Goal: Task Accomplishment & Management: Complete application form

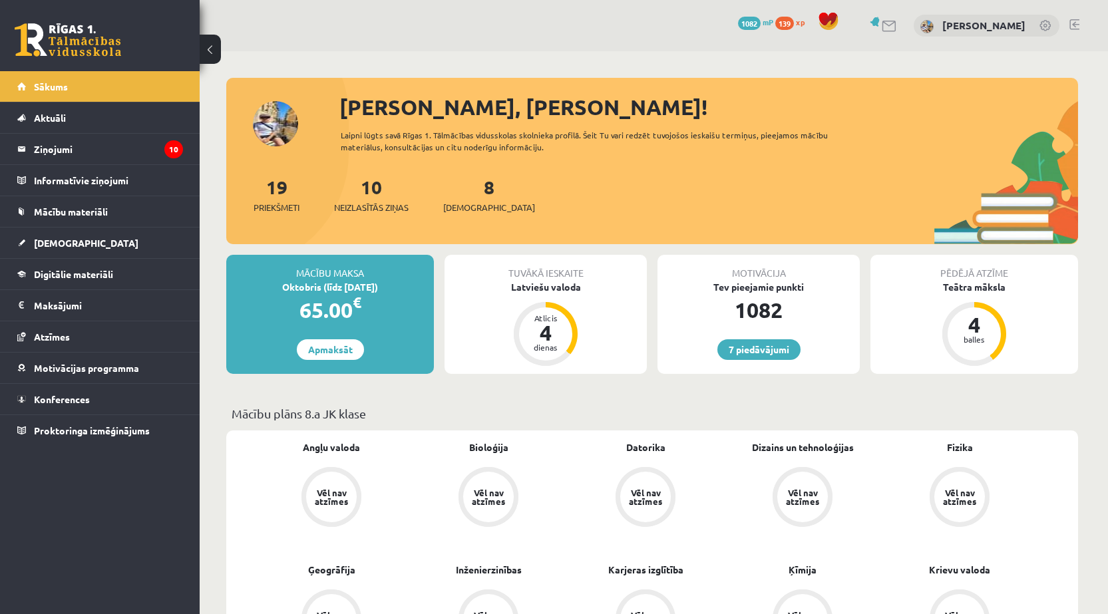
scroll to position [222, 0]
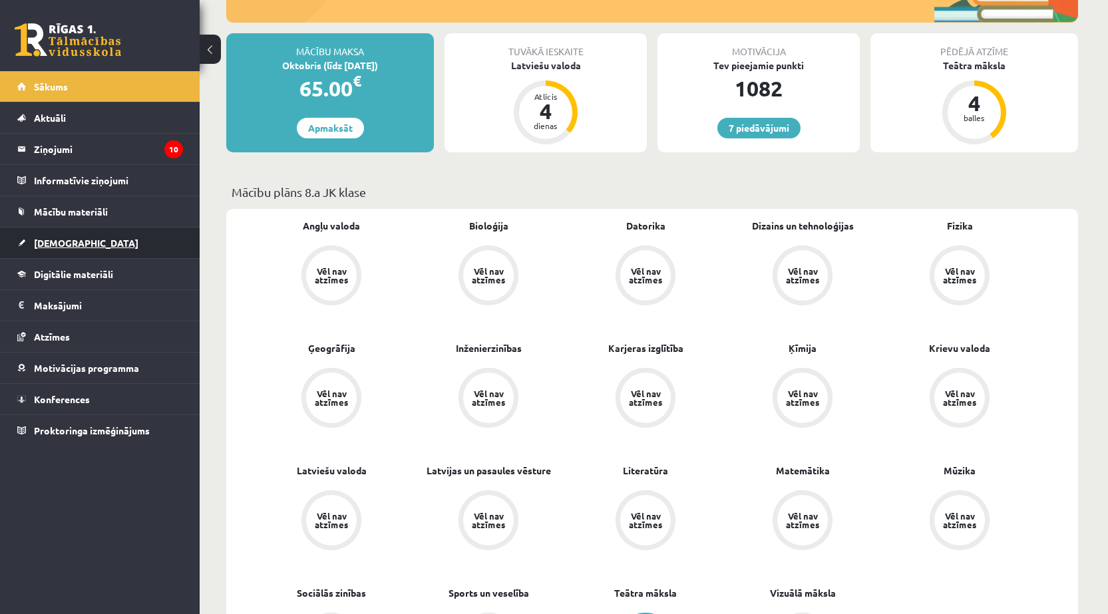
click at [95, 242] on link "[DEMOGRAPHIC_DATA]" at bounding box center [100, 243] width 166 height 31
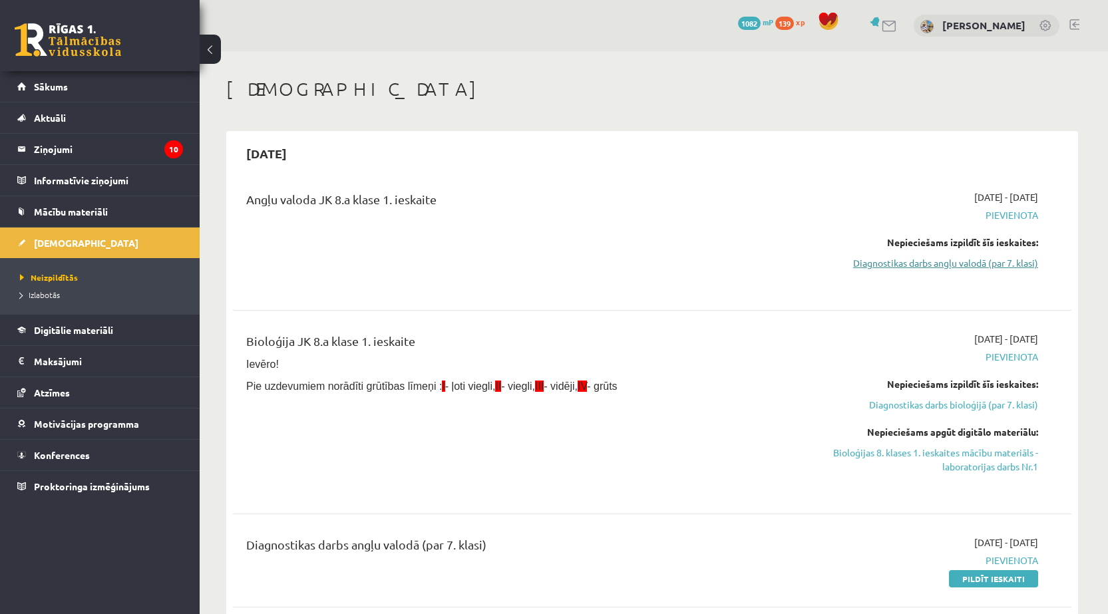
click at [892, 266] on link "Diagnostikas darbs angļu valodā (par 7. klasi)" at bounding box center [912, 263] width 251 height 14
click at [959, 267] on link "Diagnostikas darbs angļu valodā (par 7. klasi)" at bounding box center [912, 263] width 251 height 14
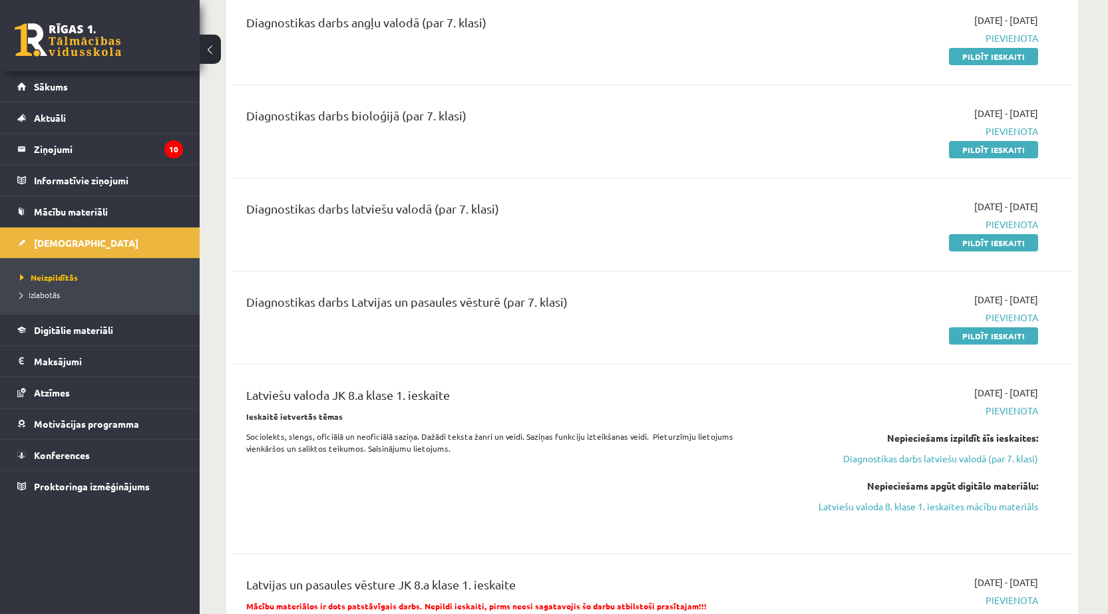
scroll to position [301, 0]
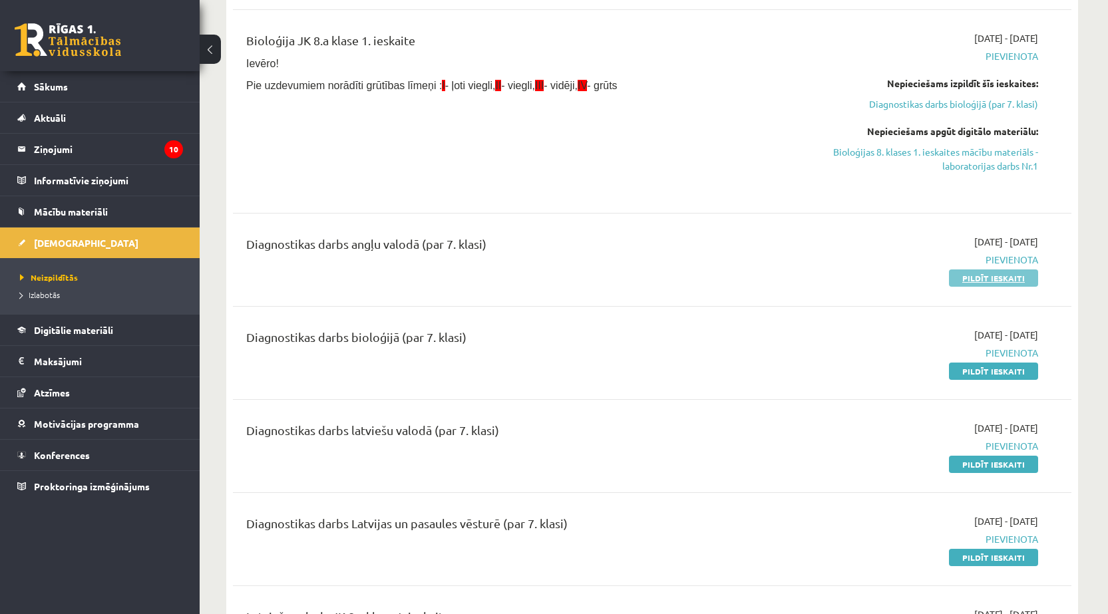
click at [971, 276] on link "Pildīt ieskaiti" at bounding box center [993, 277] width 89 height 17
click at [1001, 277] on link "Pildīt ieskaiti" at bounding box center [993, 277] width 89 height 17
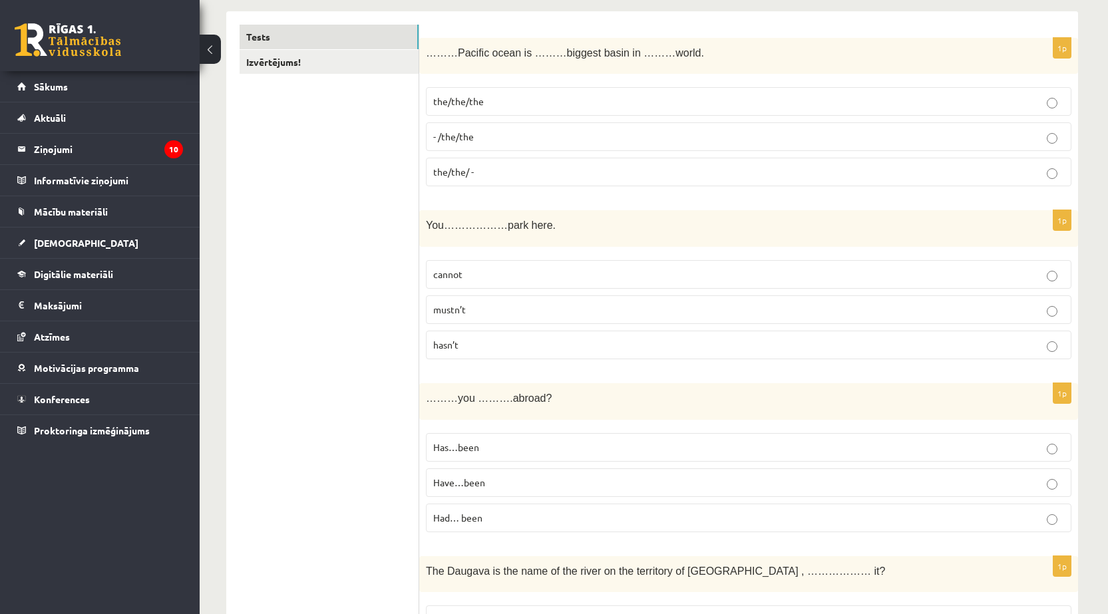
scroll to position [238, 0]
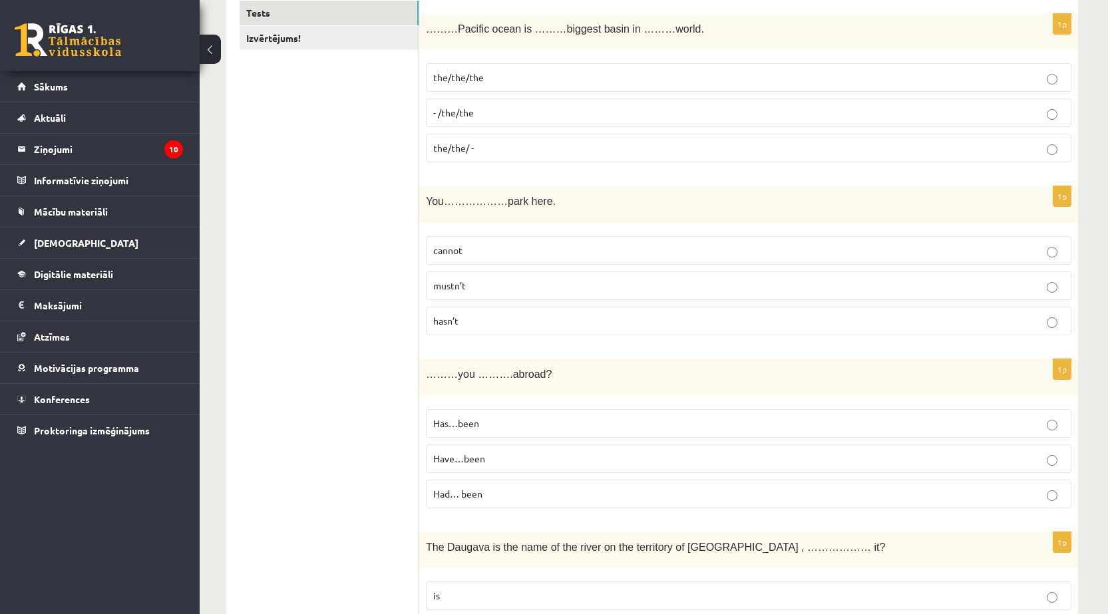
click at [511, 80] on p "the/the/the" at bounding box center [748, 78] width 631 height 14
click at [491, 281] on p "mustn’t" at bounding box center [748, 286] width 631 height 14
click at [528, 459] on p "Have…been" at bounding box center [748, 459] width 631 height 14
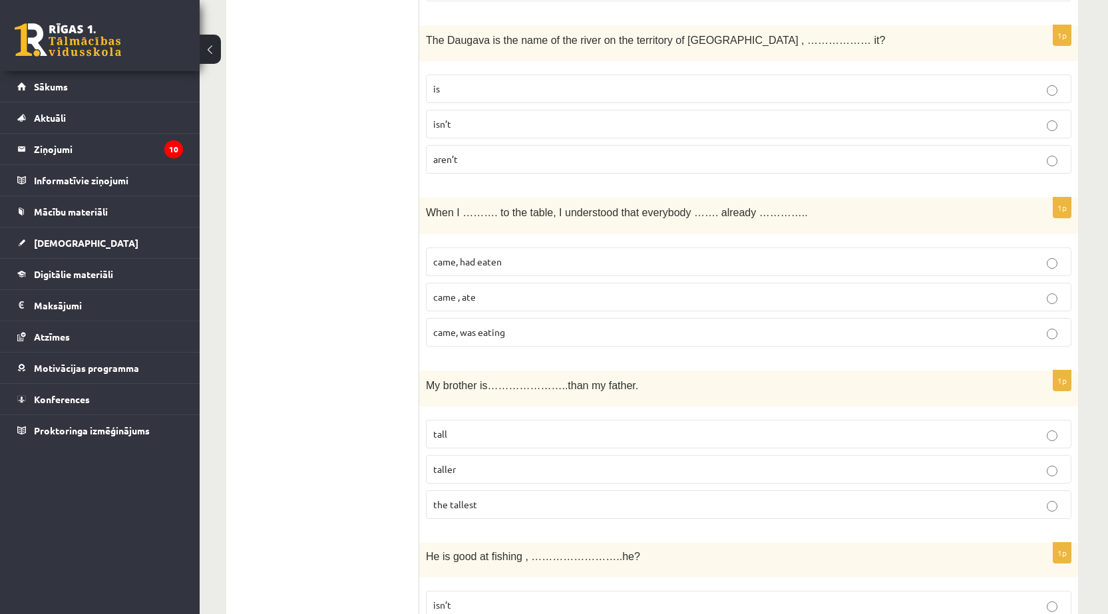
scroll to position [781, 0]
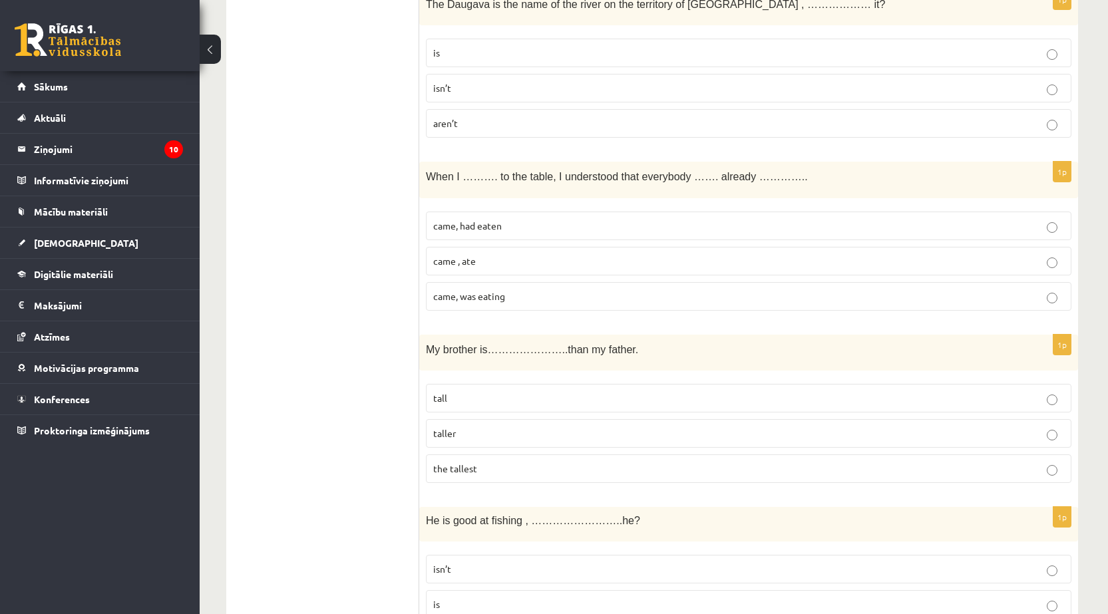
click at [738, 87] on p "isn’t" at bounding box center [748, 88] width 631 height 14
click at [626, 223] on p "came, had eaten" at bounding box center [748, 226] width 631 height 14
click at [483, 439] on p "taller" at bounding box center [748, 433] width 631 height 14
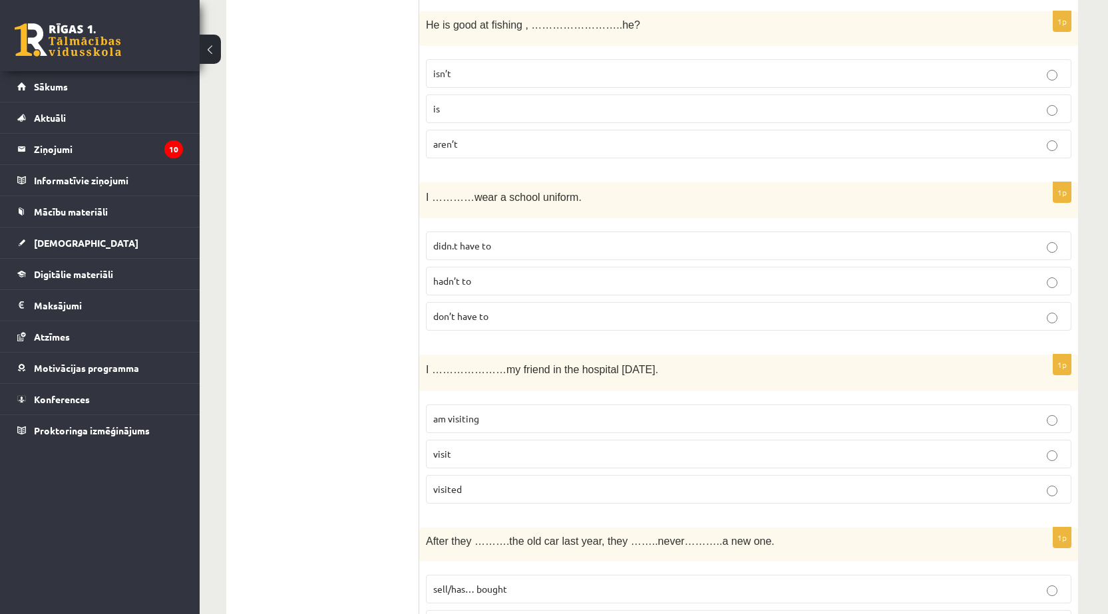
scroll to position [1283, 0]
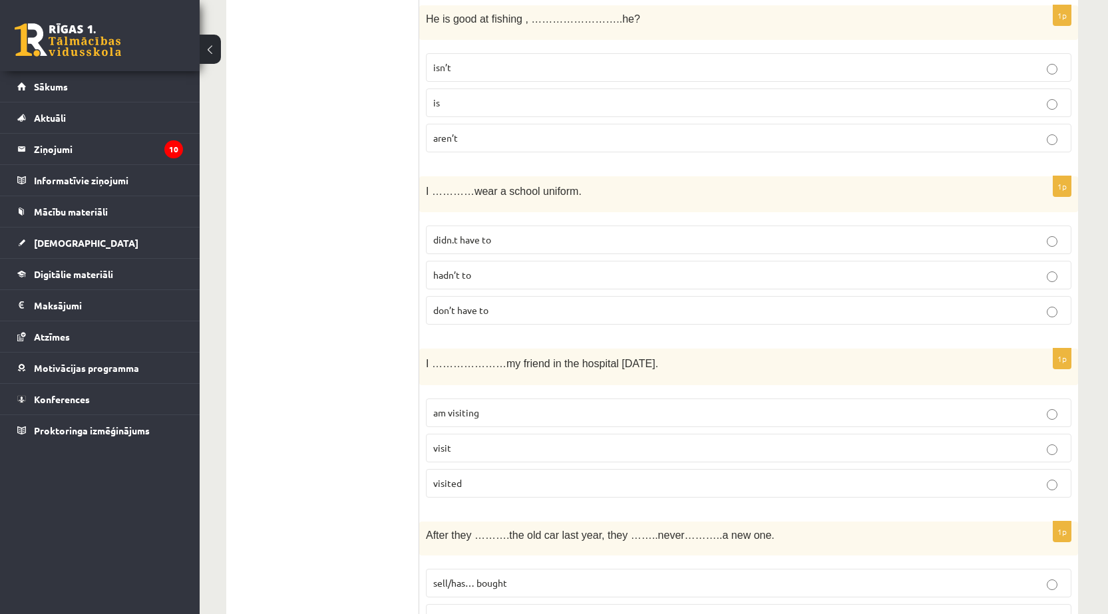
click at [480, 68] on p "isn’t" at bounding box center [748, 68] width 631 height 14
click at [494, 411] on p "am visiting" at bounding box center [748, 413] width 631 height 14
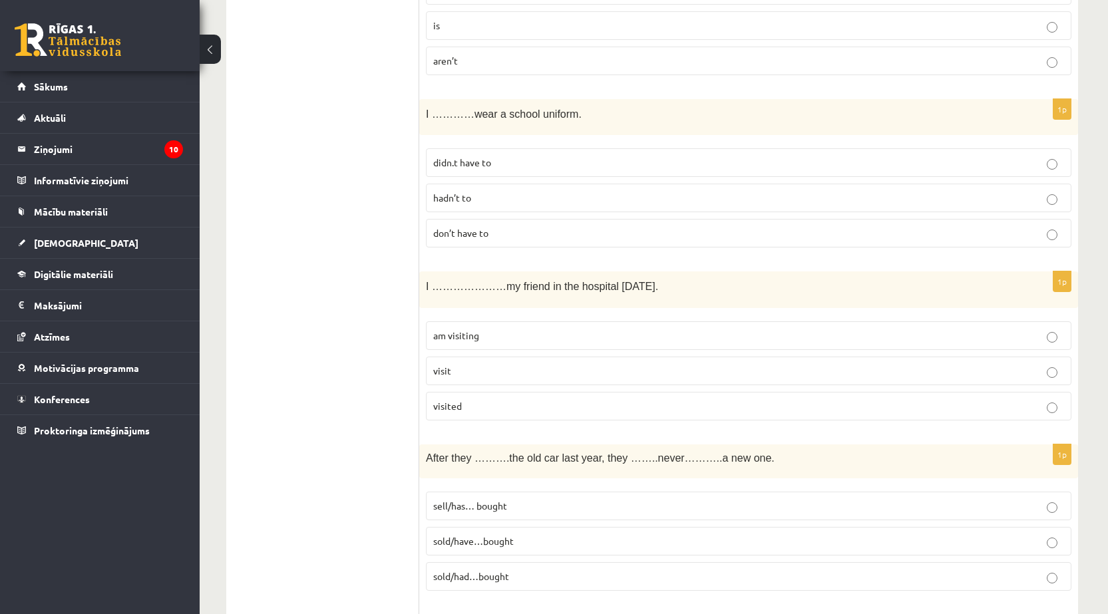
scroll to position [1372, 0]
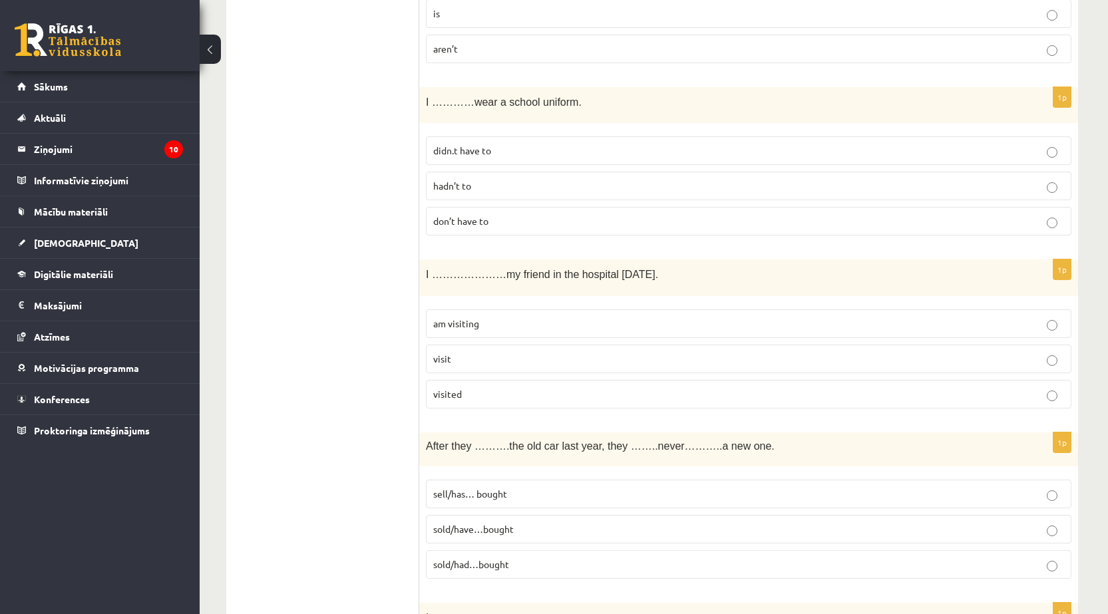
click at [460, 228] on p "don’t have to" at bounding box center [748, 221] width 631 height 14
click at [491, 324] on p "am visiting" at bounding box center [748, 324] width 631 height 14
click at [514, 317] on p "am visiting" at bounding box center [748, 324] width 631 height 14
click at [534, 529] on p "sold/have…bought" at bounding box center [748, 529] width 631 height 14
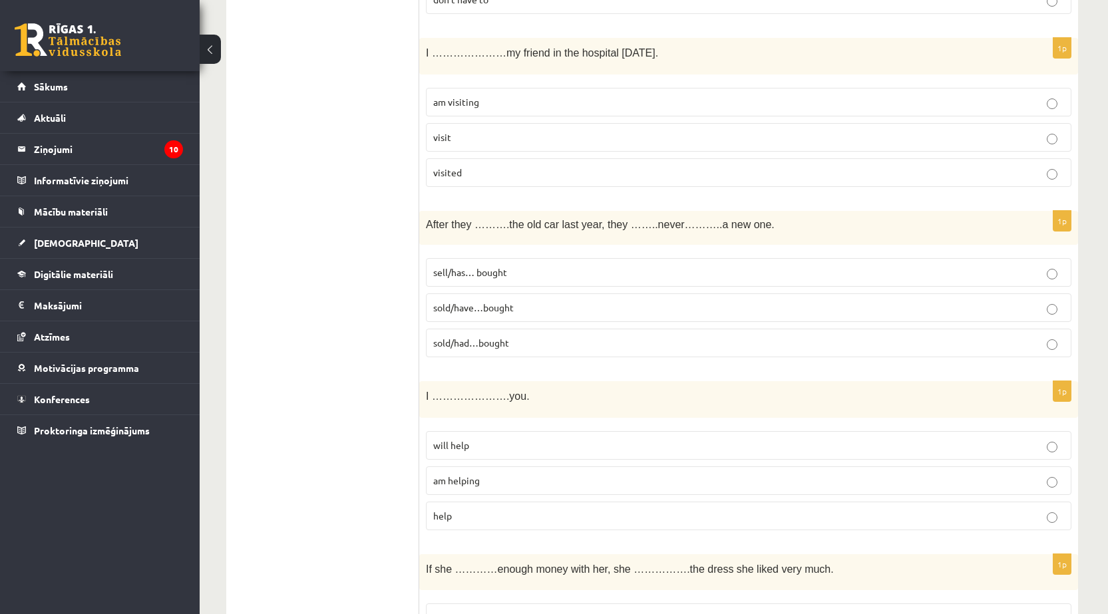
click at [500, 480] on p "am helping" at bounding box center [748, 481] width 631 height 14
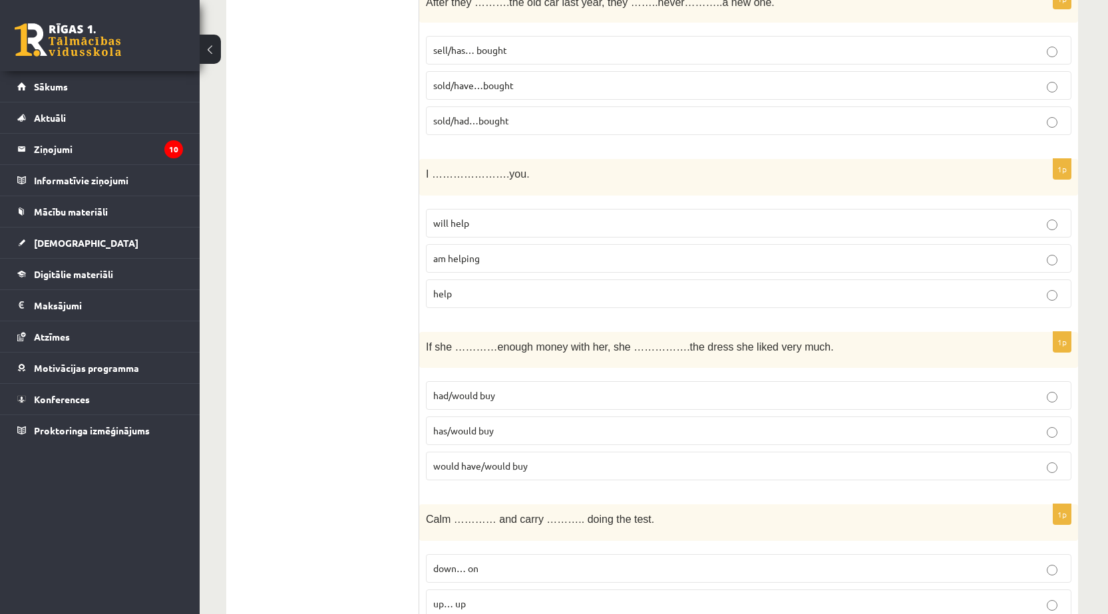
click at [629, 468] on p "would have/would buy" at bounding box center [748, 466] width 631 height 14
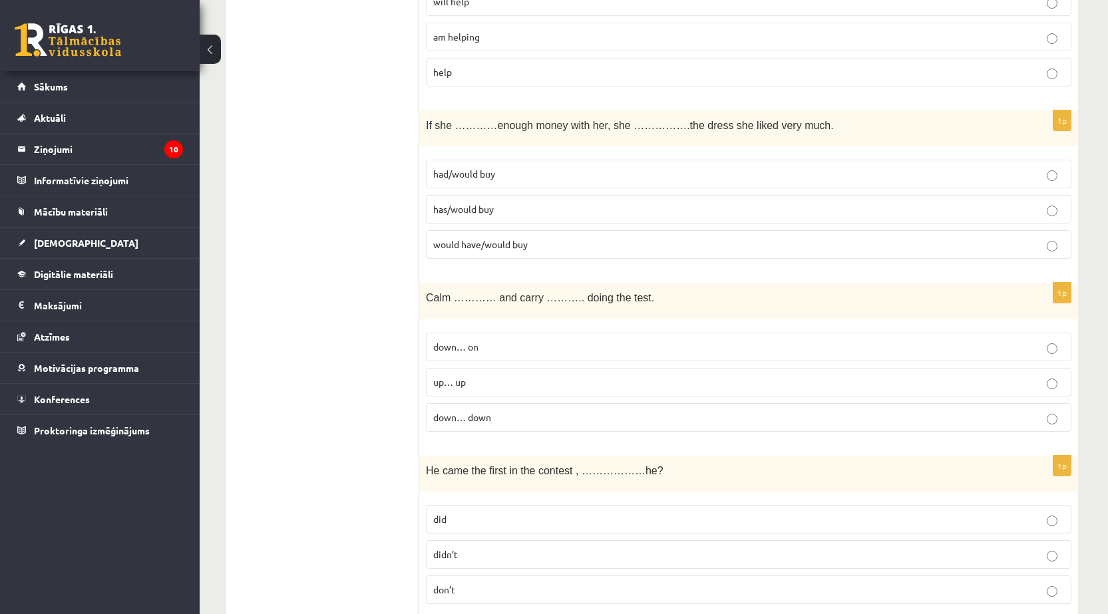
click at [492, 347] on p "down… on" at bounding box center [748, 347] width 631 height 14
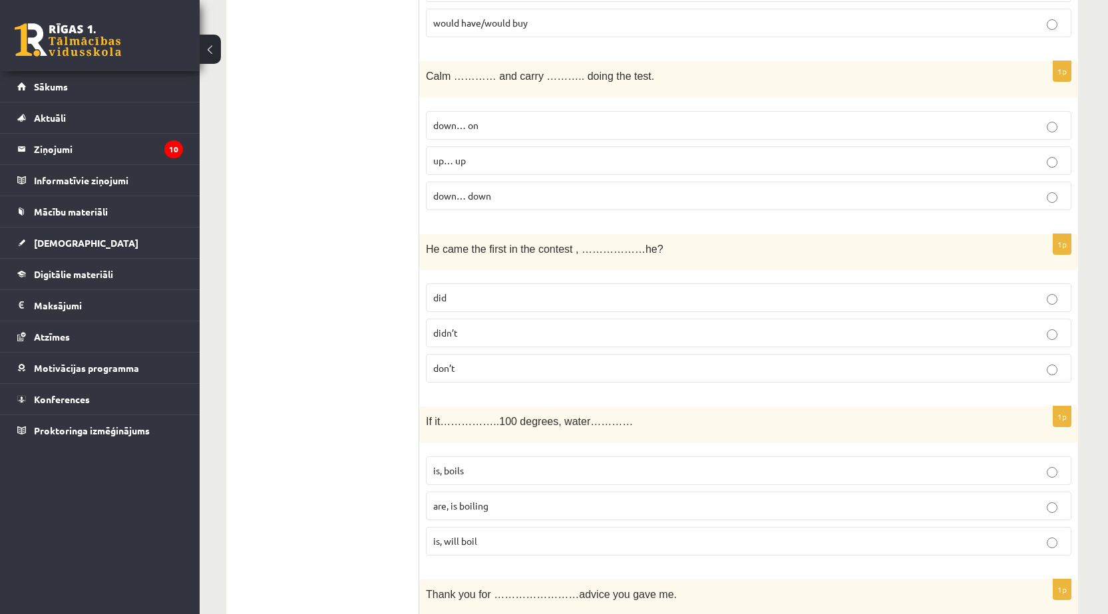
click at [476, 336] on p "didn’t" at bounding box center [748, 333] width 631 height 14
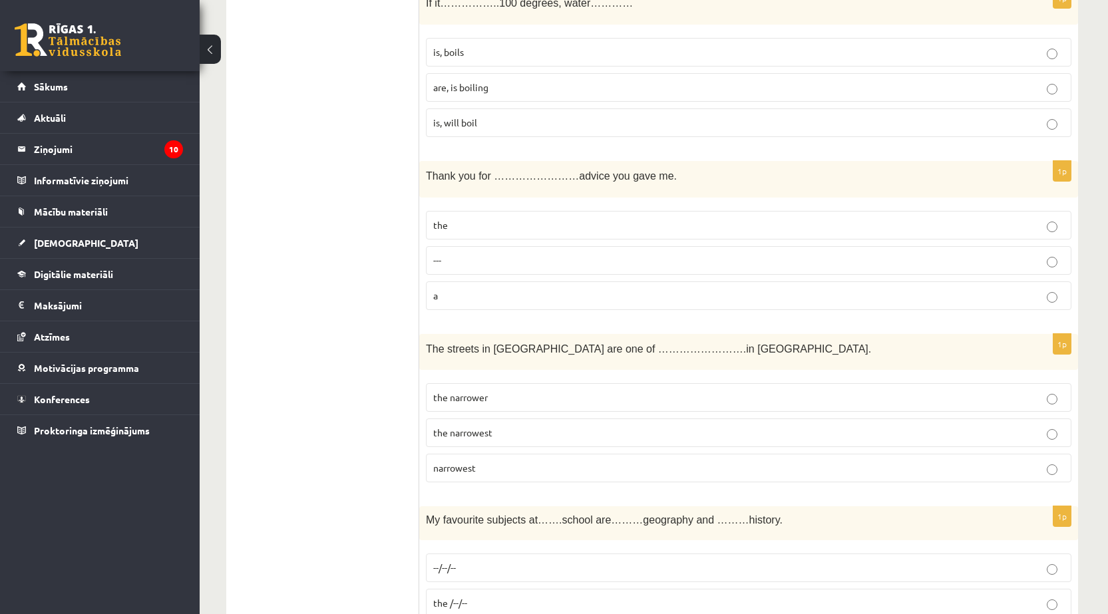
scroll to position [2671, 0]
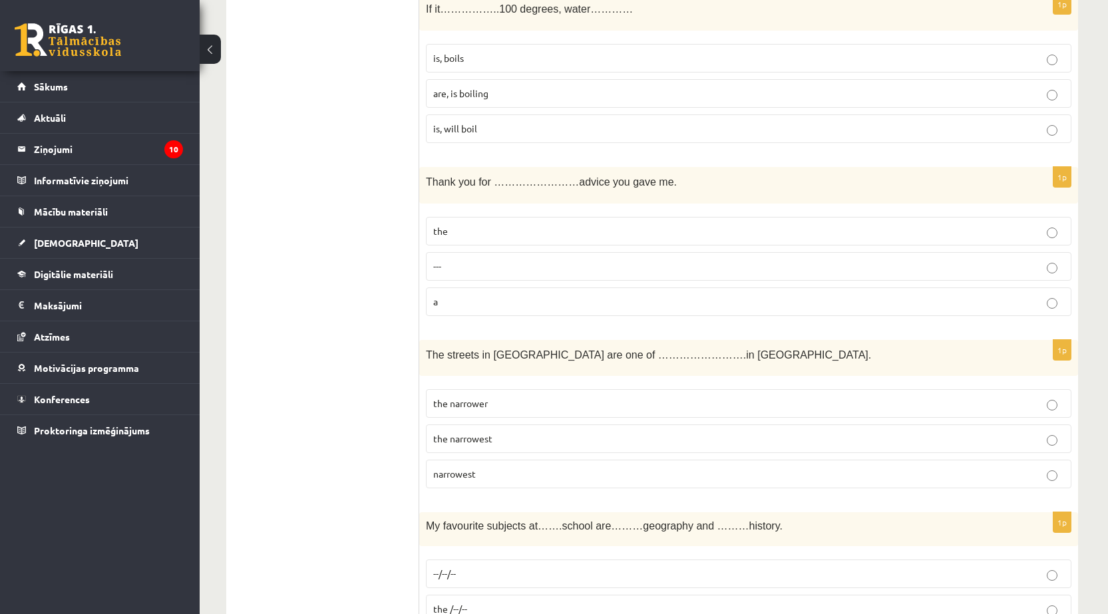
click at [503, 63] on p "is, boils" at bounding box center [748, 58] width 631 height 14
click at [526, 238] on p "the" at bounding box center [748, 231] width 631 height 14
click at [501, 439] on p "the narrowest" at bounding box center [748, 439] width 631 height 14
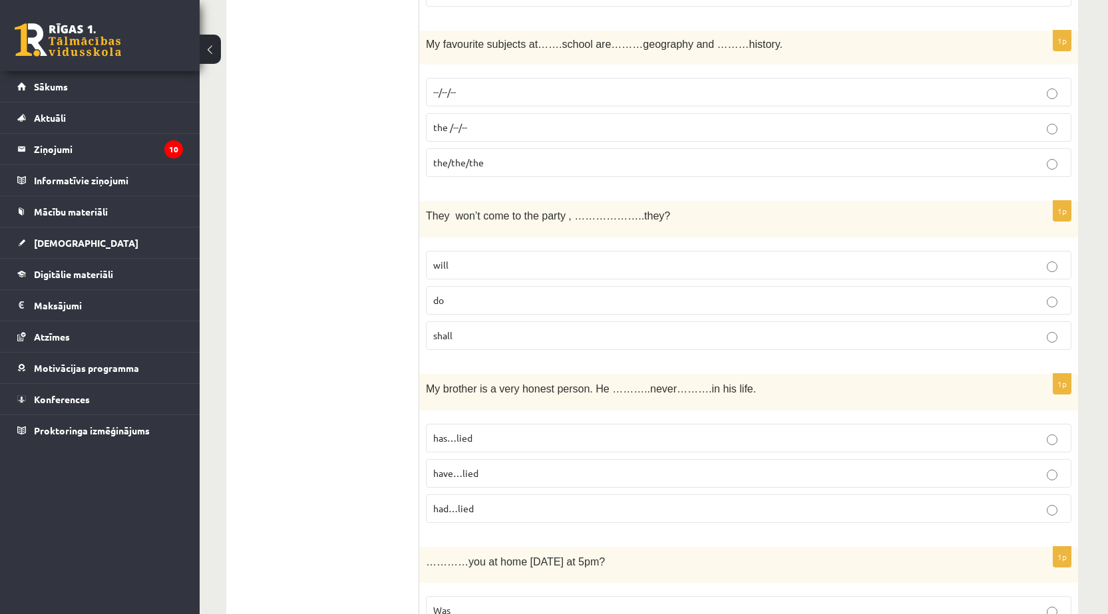
scroll to position [3159, 0]
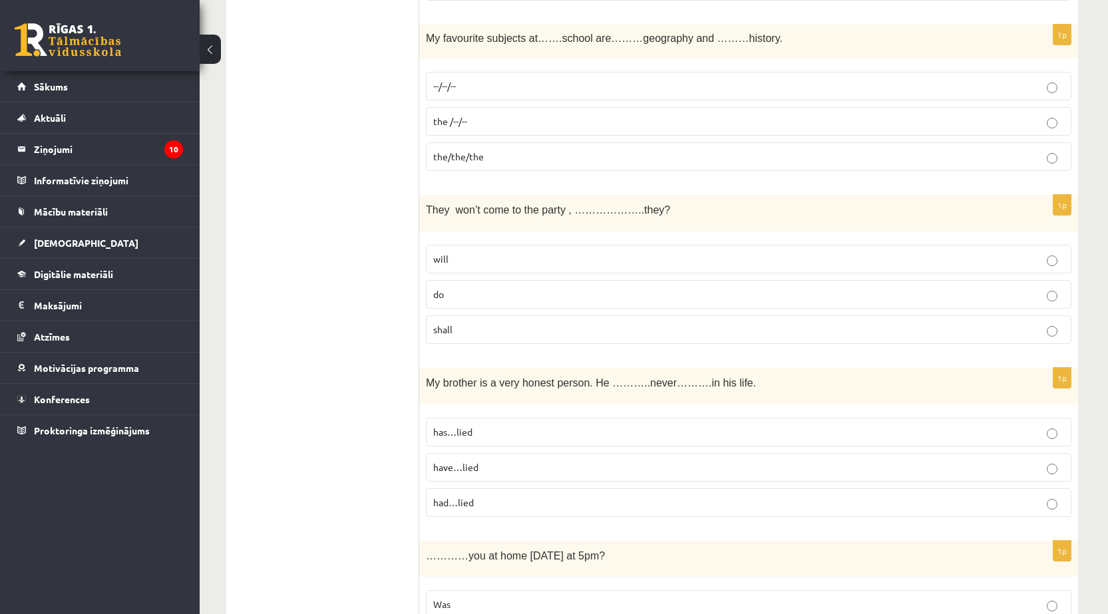
click at [504, 160] on p "the/the/the" at bounding box center [748, 157] width 631 height 14
click at [504, 110] on label "the /--/--" at bounding box center [748, 121] width 645 height 29
click at [532, 79] on label "--/--/--" at bounding box center [748, 86] width 645 height 29
click at [483, 259] on p "will" at bounding box center [748, 259] width 631 height 14
click at [504, 432] on p "has…lied" at bounding box center [748, 432] width 631 height 14
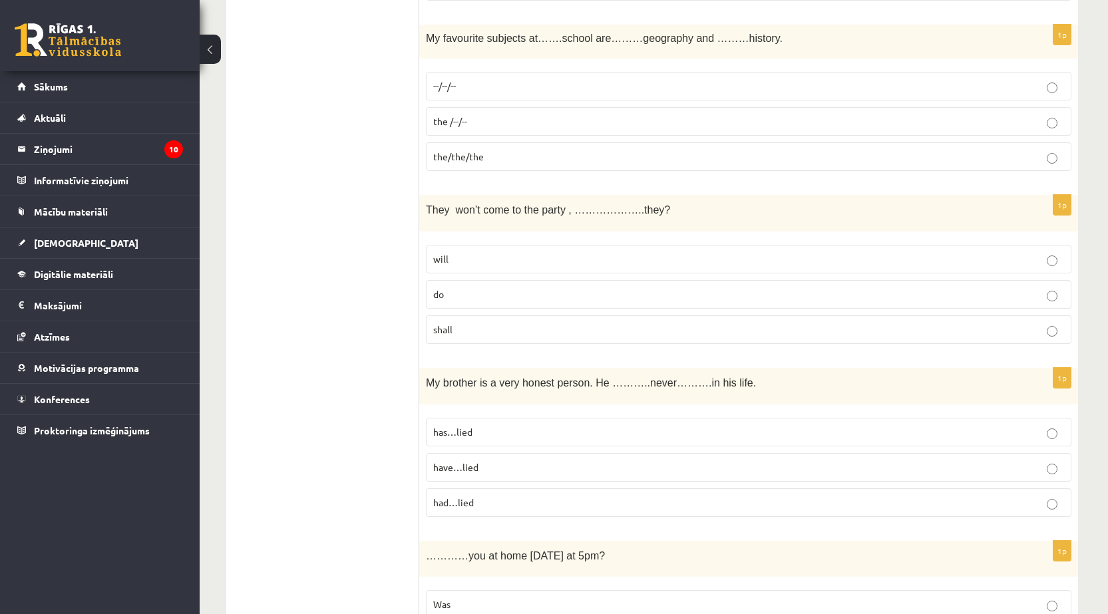
scroll to position [3381, 0]
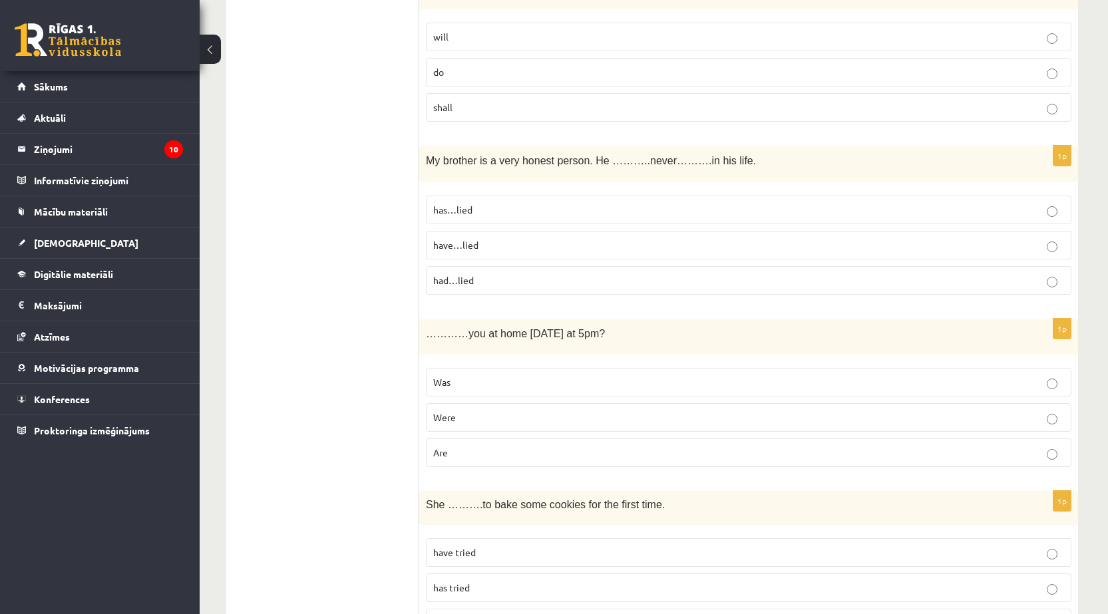
click at [477, 410] on label "Were" at bounding box center [748, 417] width 645 height 29
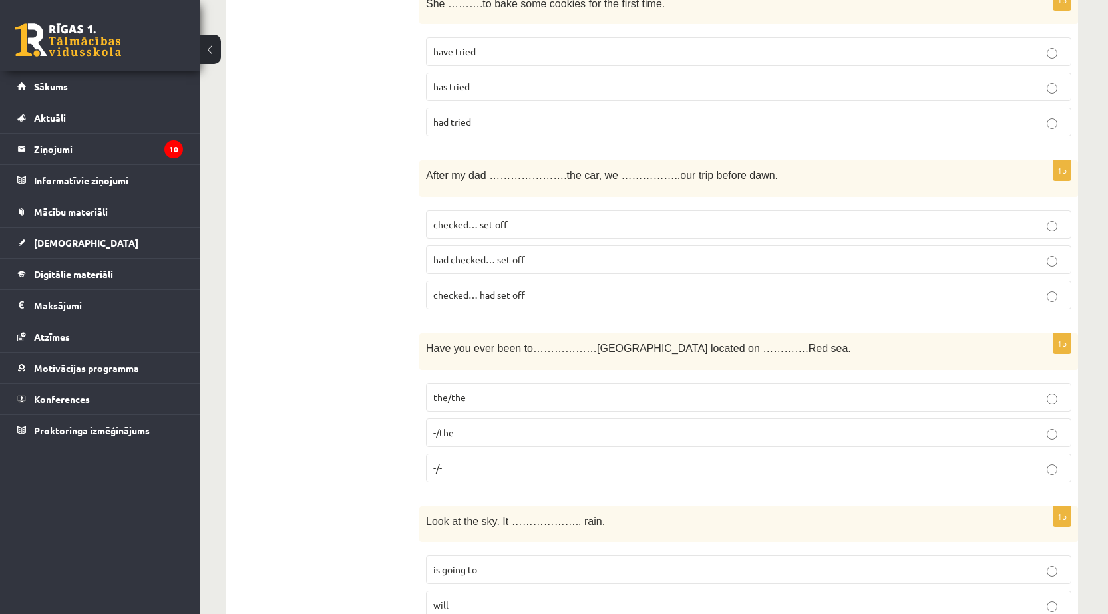
scroll to position [3876, 0]
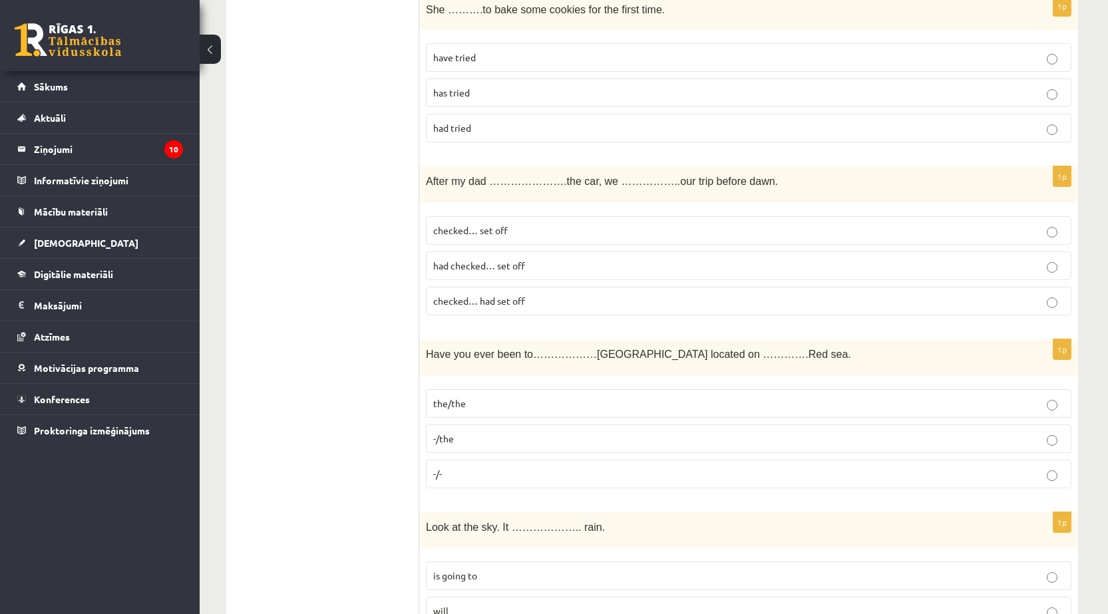
click at [506, 94] on p "has tried" at bounding box center [748, 93] width 631 height 14
click at [558, 269] on p "had checked… set off" at bounding box center [748, 266] width 631 height 14
click at [498, 435] on p "-/the" at bounding box center [748, 439] width 631 height 14
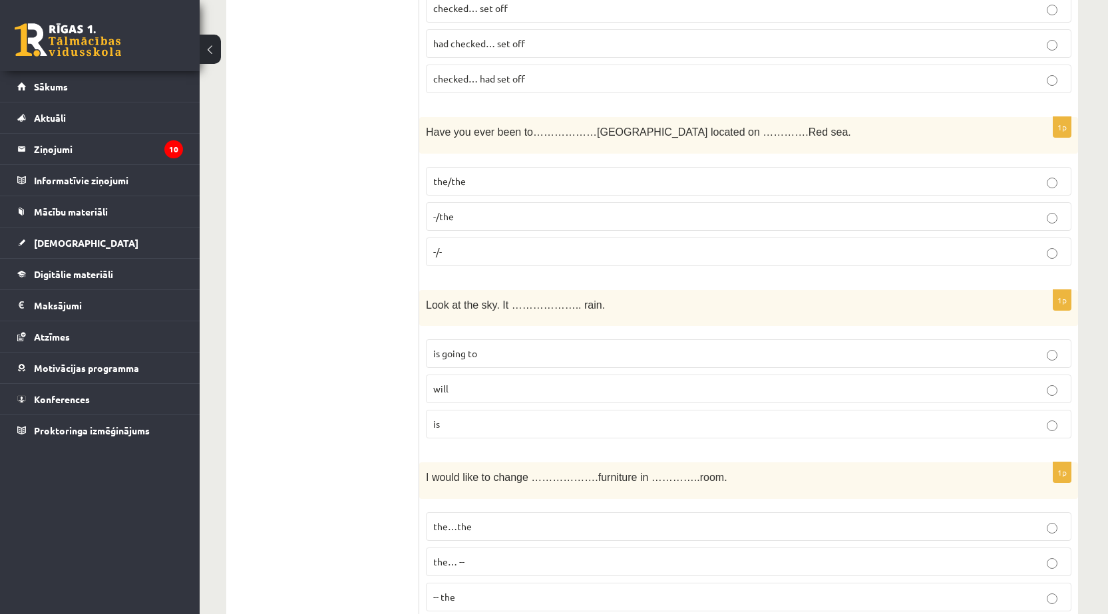
click at [529, 387] on p "will" at bounding box center [748, 389] width 631 height 14
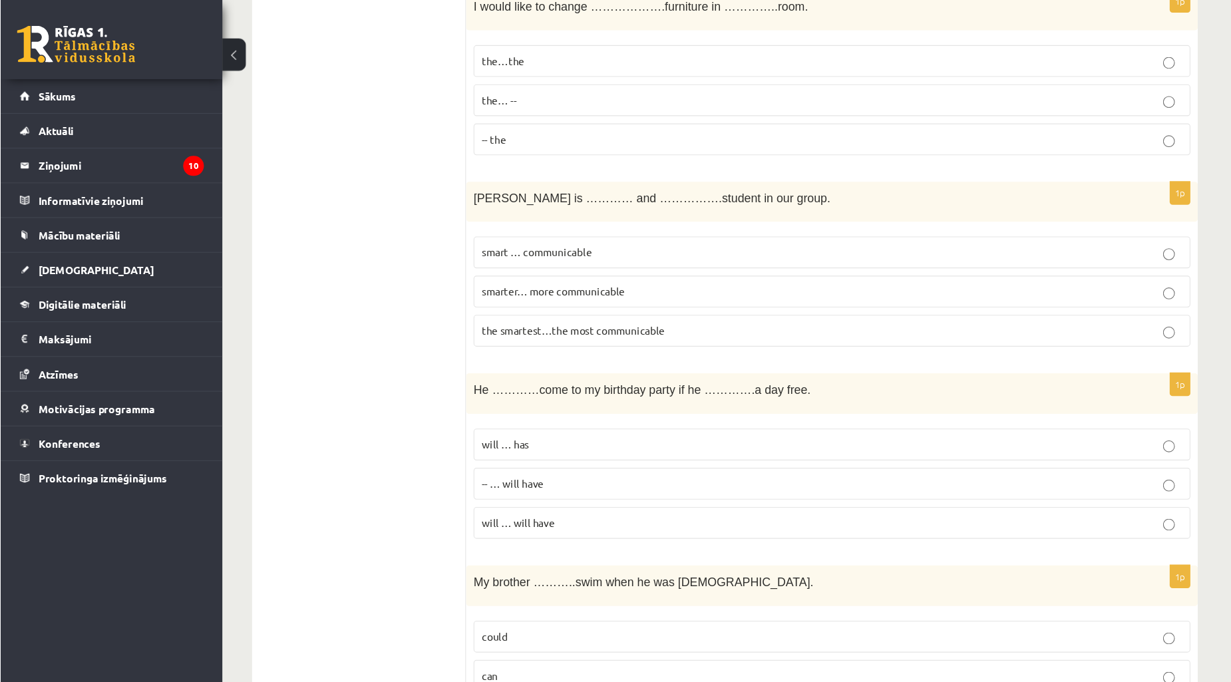
scroll to position [4569, 0]
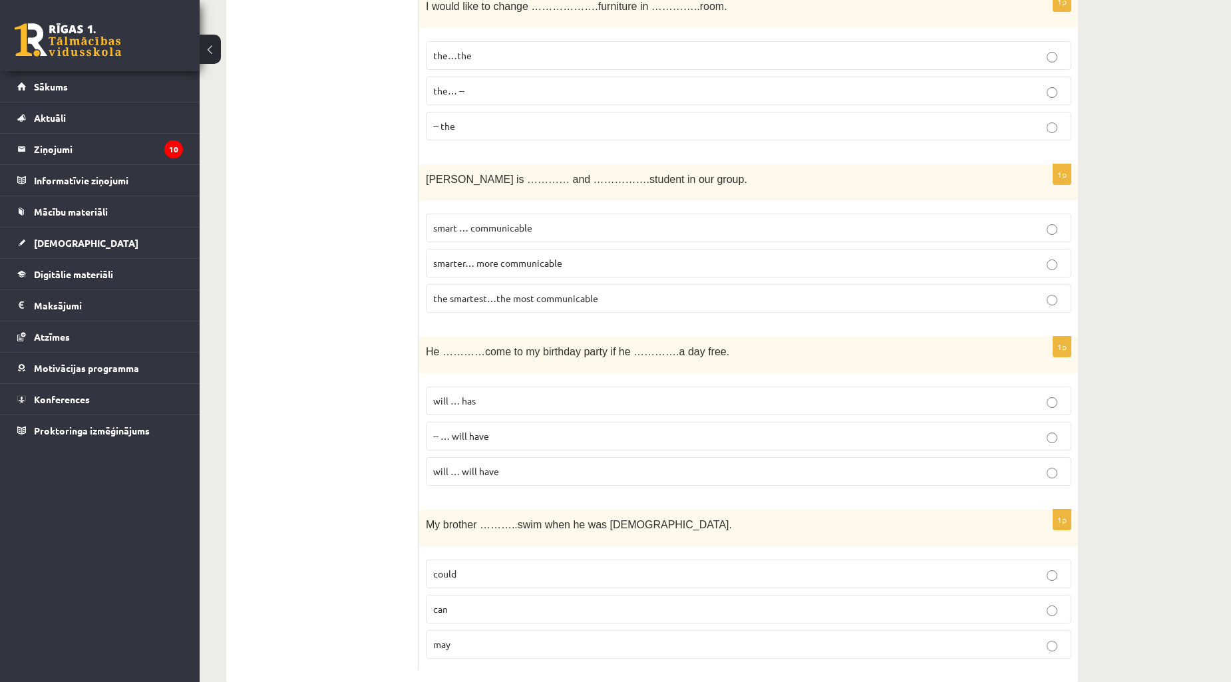
drag, startPoint x: 1117, startPoint y: 514, endPoint x: 1142, endPoint y: 595, distance: 85.0
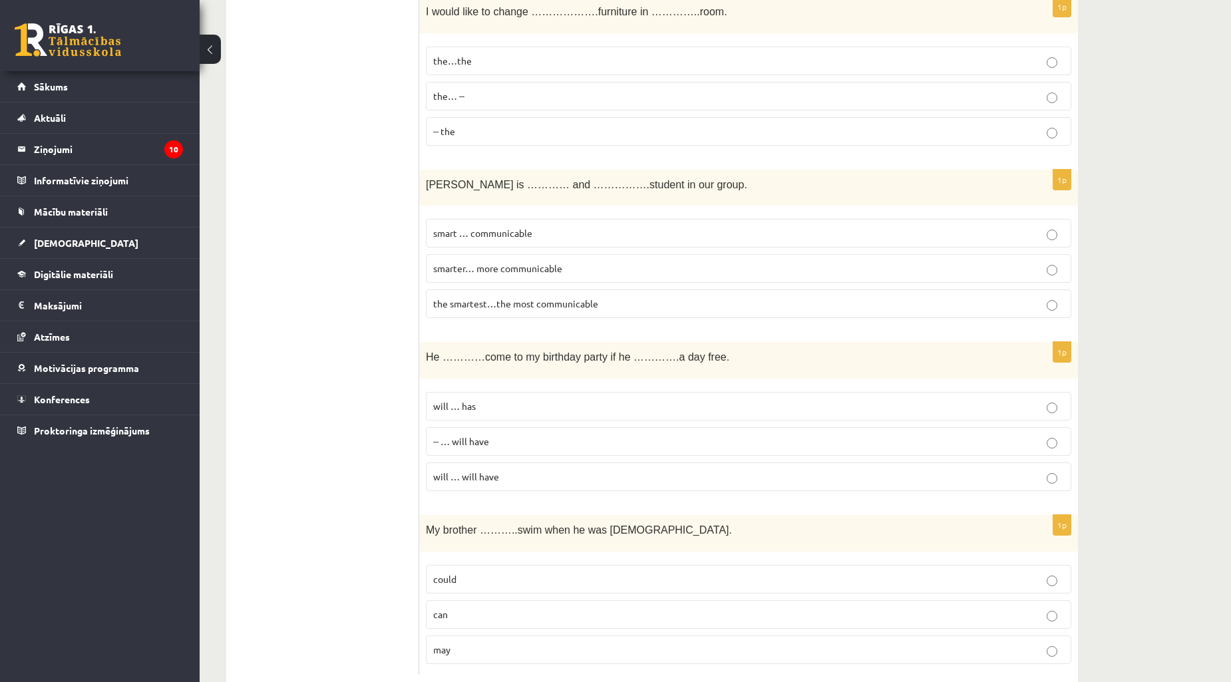
scroll to position [4557, 0]
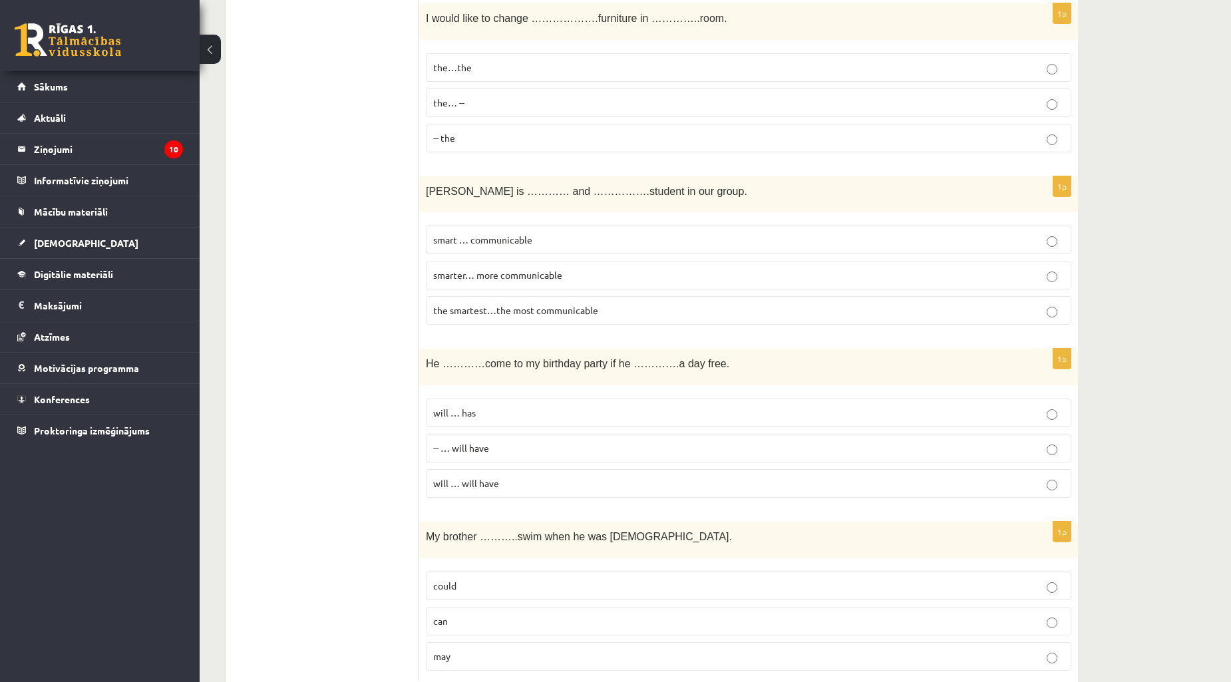
click at [513, 75] on p "the…the" at bounding box center [748, 68] width 631 height 14
click at [589, 316] on span "the smartest…the most communicable" at bounding box center [515, 310] width 165 height 12
click at [492, 420] on p "will … has" at bounding box center [748, 413] width 631 height 14
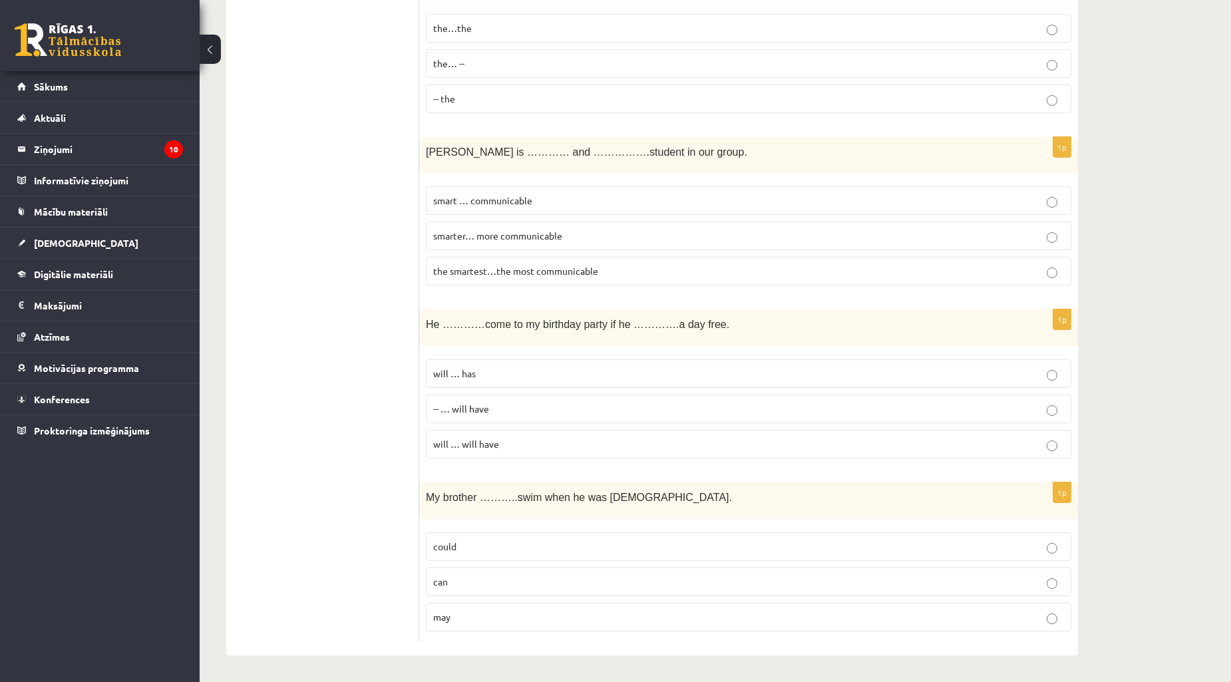
click at [456, 581] on p "can" at bounding box center [748, 582] width 631 height 14
click at [483, 544] on p "could" at bounding box center [748, 547] width 631 height 14
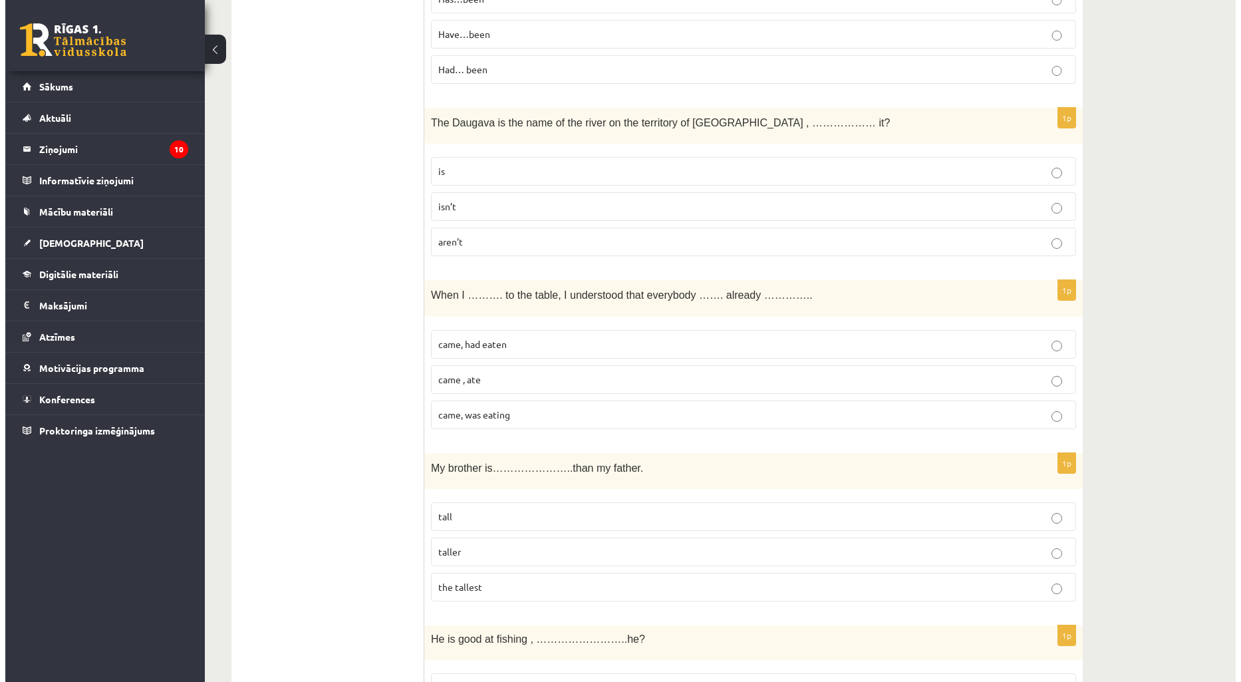
scroll to position [0, 0]
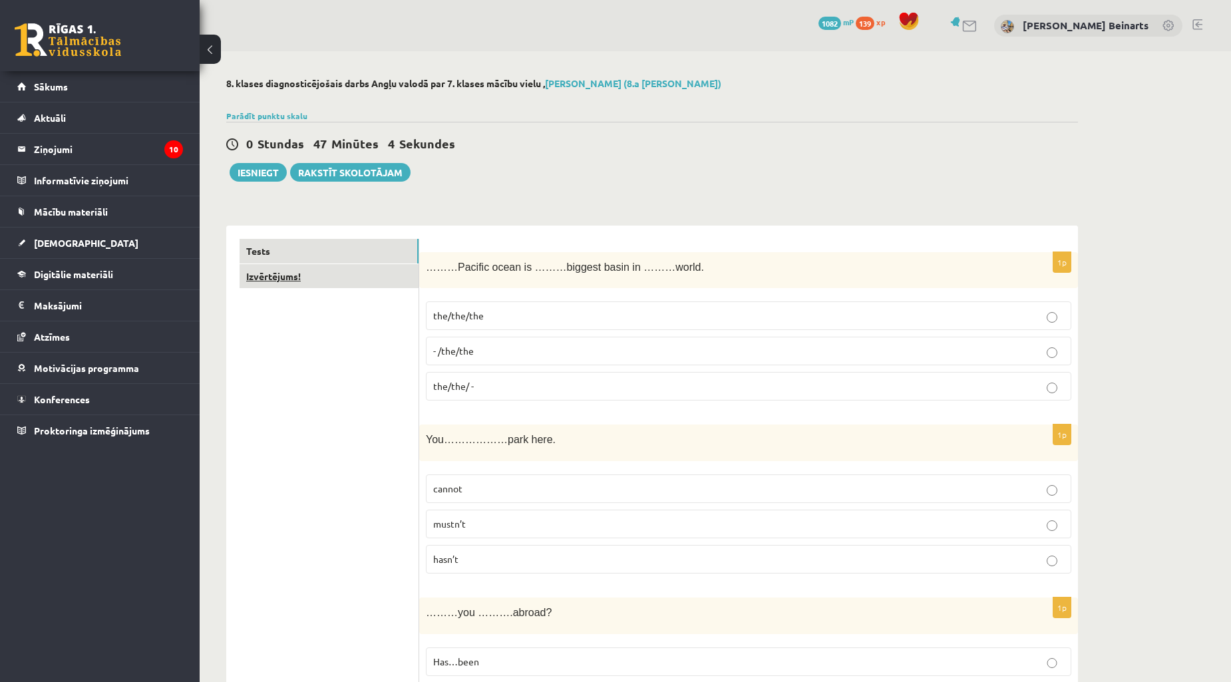
click at [293, 273] on link "Izvērtējums!" at bounding box center [329, 276] width 179 height 25
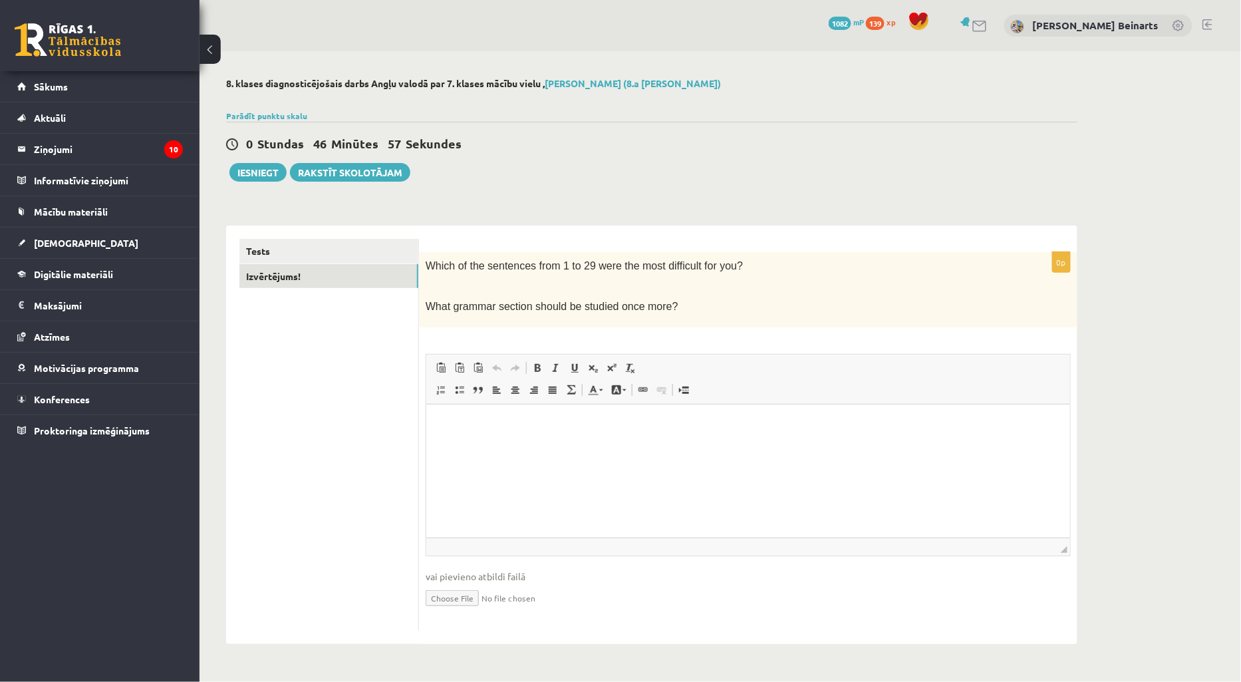
click at [488, 440] on html at bounding box center [748, 424] width 644 height 41
drag, startPoint x: 500, startPoint y: 430, endPoint x: 848, endPoint y: 824, distance: 525.0
click at [426, 419] on html "**********" at bounding box center [748, 424] width 644 height 41
click at [542, 422] on p "**********" at bounding box center [747, 424] width 617 height 14
click at [599, 427] on p "**********" at bounding box center [747, 424] width 617 height 14
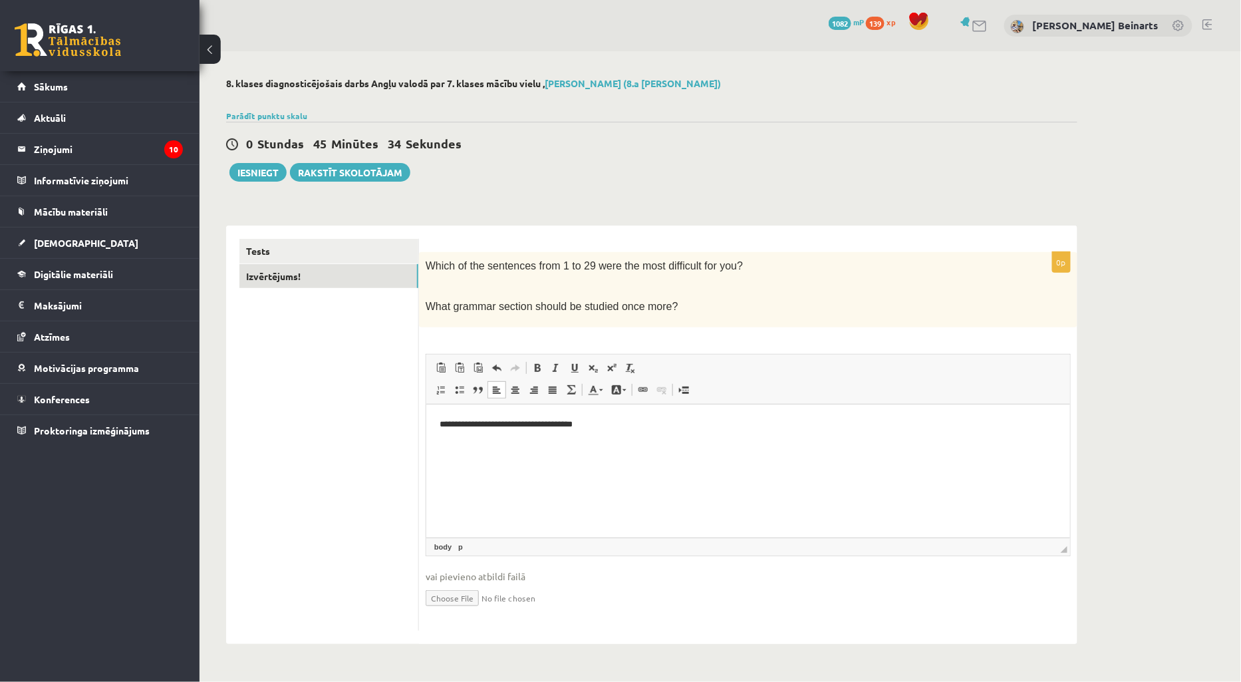
drag, startPoint x: 542, startPoint y: 419, endPoint x: 550, endPoint y: 422, distance: 8.6
click at [543, 419] on p "**********" at bounding box center [747, 424] width 617 height 14
click at [592, 424] on p "**********" at bounding box center [747, 424] width 617 height 14
click at [306, 277] on link "Izvērtējums!" at bounding box center [329, 276] width 179 height 25
click at [295, 255] on link "Tests" at bounding box center [329, 251] width 179 height 25
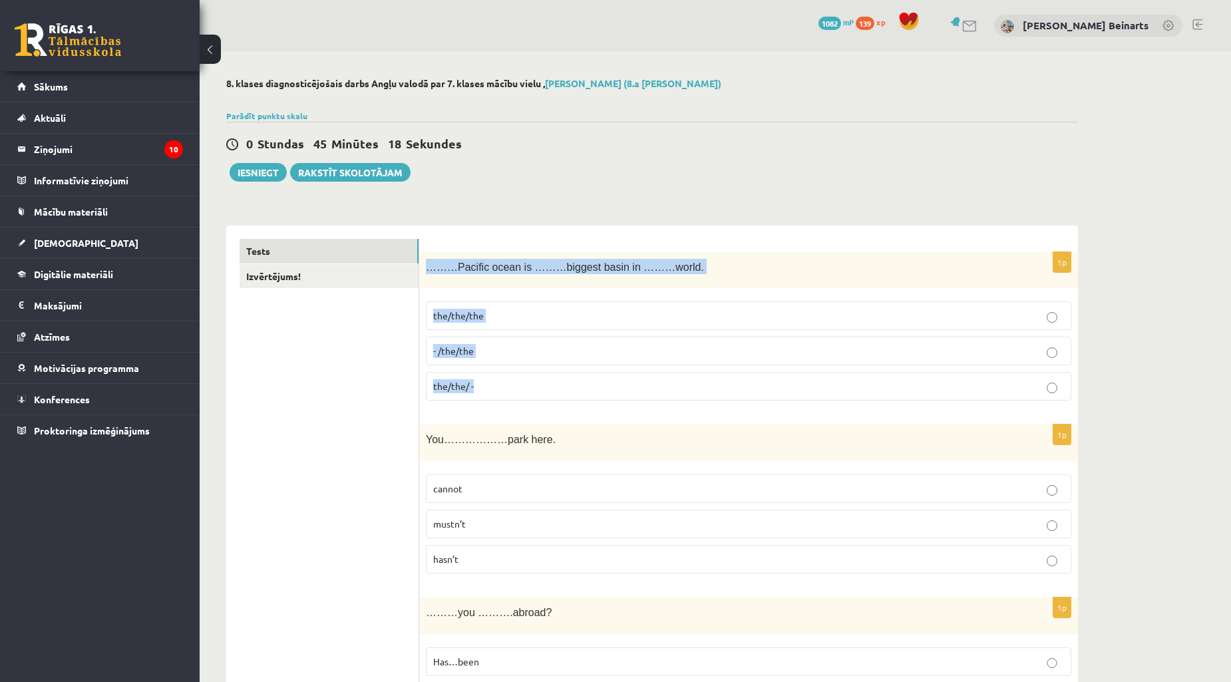
drag, startPoint x: 422, startPoint y: 265, endPoint x: 535, endPoint y: 380, distance: 161.4
click at [535, 380] on div "1p ………Pacific ocean is ………biggest basin in ………world. the/the/the - /the/the the…" at bounding box center [748, 332] width 659 height 160
copy div "………Pacific ocean is ………biggest basin in ………world. the/the/the - /the/the the/th…"
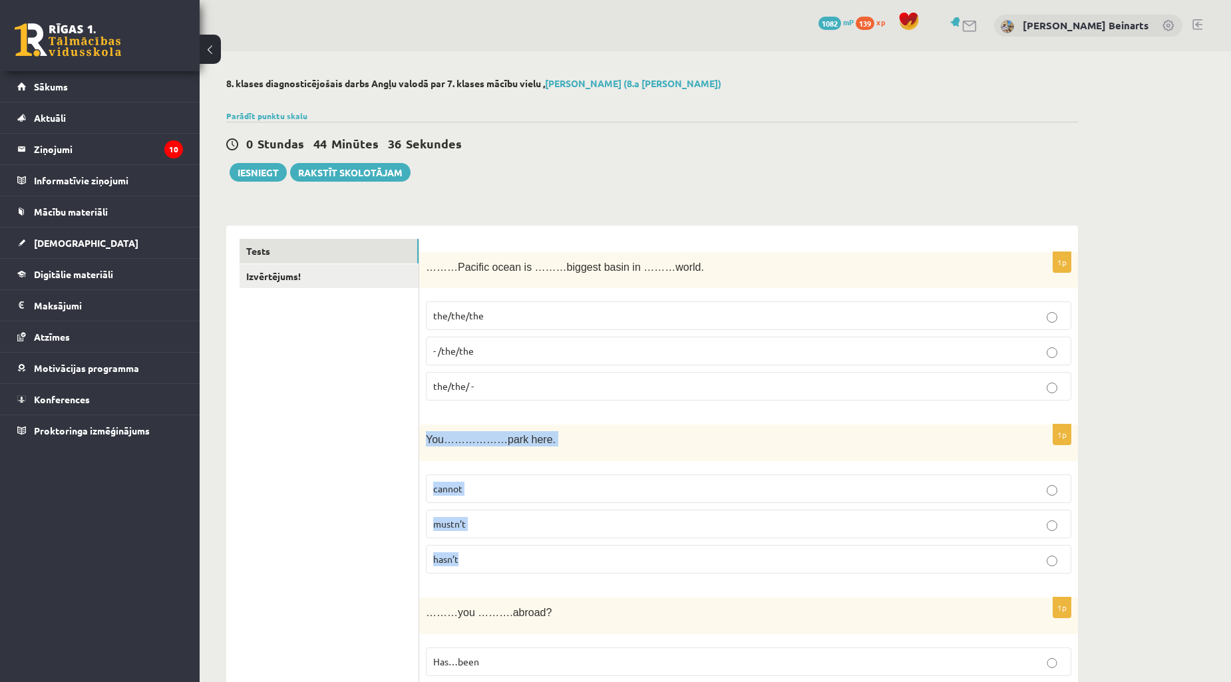
drag, startPoint x: 434, startPoint y: 444, endPoint x: 566, endPoint y: 557, distance: 173.2
click at [567, 559] on div "1p You………………park here. cannot mustn’t hasn’t" at bounding box center [748, 504] width 659 height 160
copy div "You………………park here. cannot mustn’t hasn’t"
click at [550, 475] on label "cannot" at bounding box center [748, 488] width 645 height 29
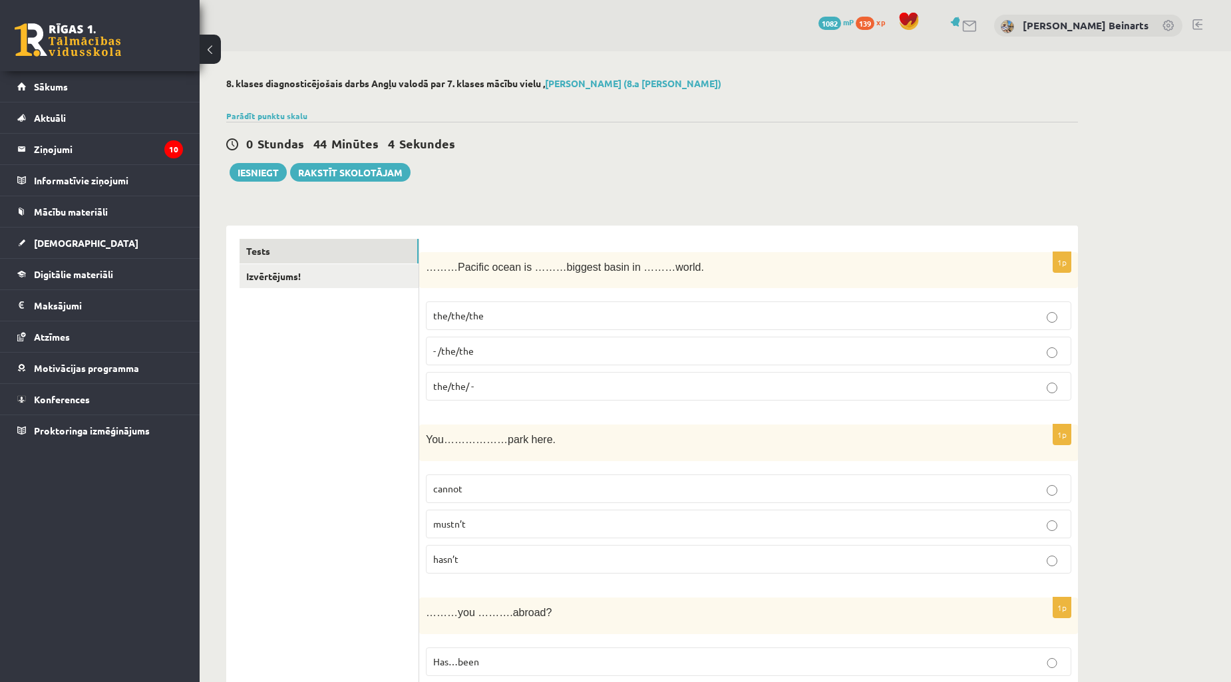
click at [544, 510] on label "mustn’t" at bounding box center [748, 524] width 645 height 29
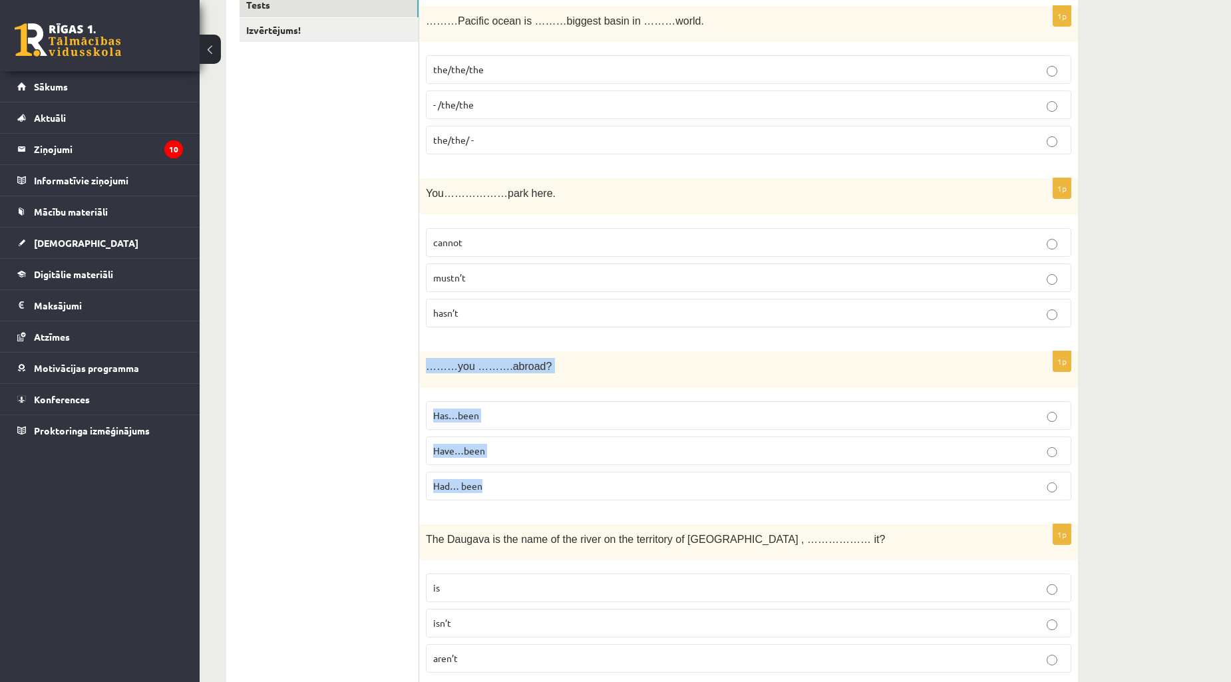
drag, startPoint x: 424, startPoint y: 365, endPoint x: 583, endPoint y: 500, distance: 208.5
click at [581, 501] on div "1p ………you ……….abroad? Has…been Have…been Had… been" at bounding box center [748, 431] width 659 height 160
copy div "………you ……….abroad? Has…been Have…been Had… been"
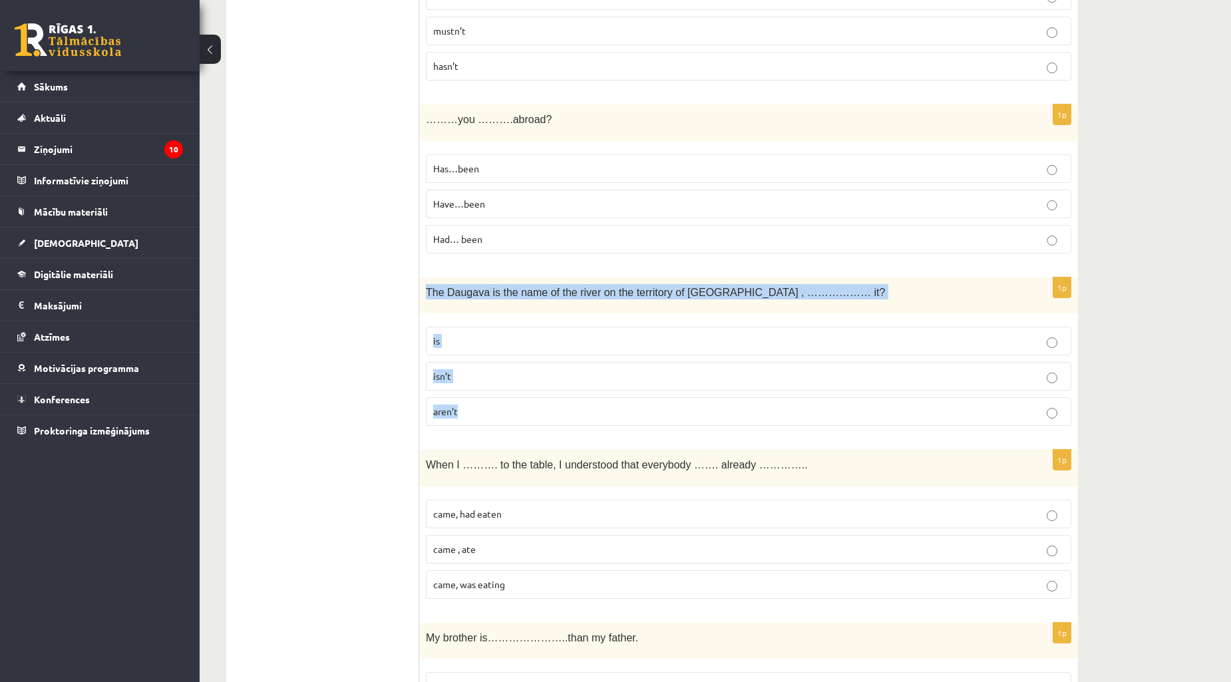
drag, startPoint x: 426, startPoint y: 288, endPoint x: 589, endPoint y: 424, distance: 212.0
click at [589, 424] on div "1p The Daugava is the name of the river on the territory of Latvia , ……………… it?…" at bounding box center [748, 357] width 659 height 160
copy div "The Daugava is the name of the river on the territory of Latvia , ……………… it? is…"
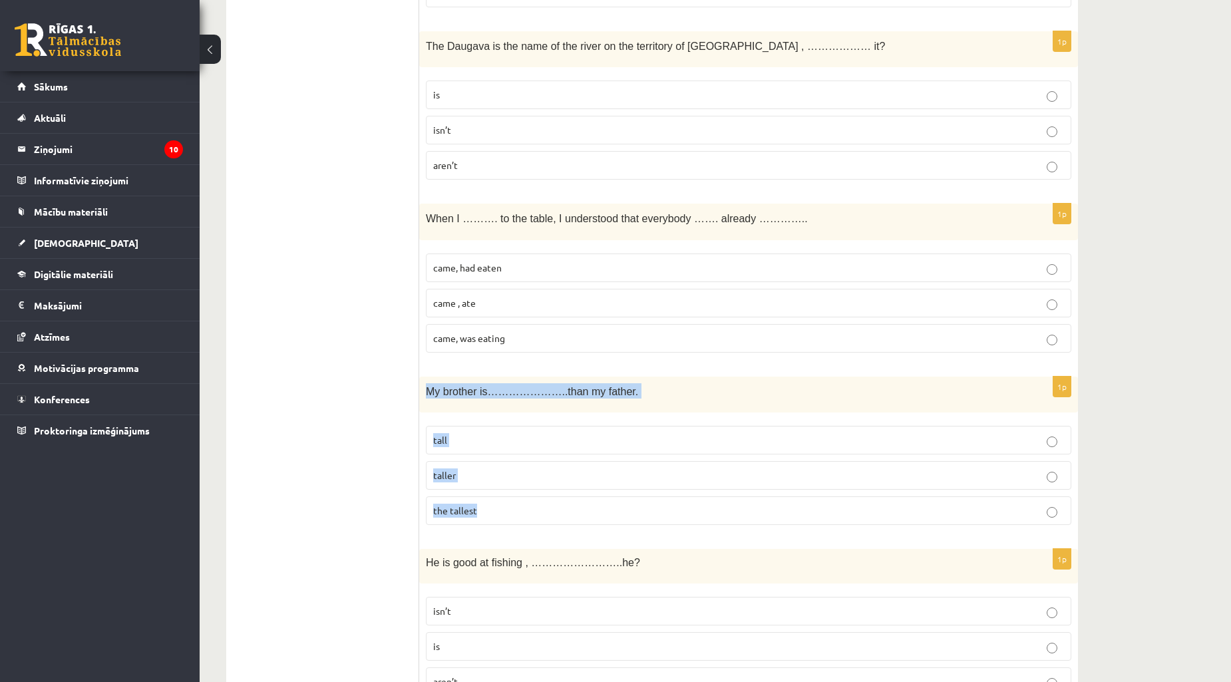
drag, startPoint x: 427, startPoint y: 391, endPoint x: 669, endPoint y: 533, distance: 280.9
click at [669, 533] on div "1p My brother is…………………..than my father. tall taller the tallest" at bounding box center [748, 457] width 659 height 160
copy div "My brother is…………………..than my father. tall taller the tallest"
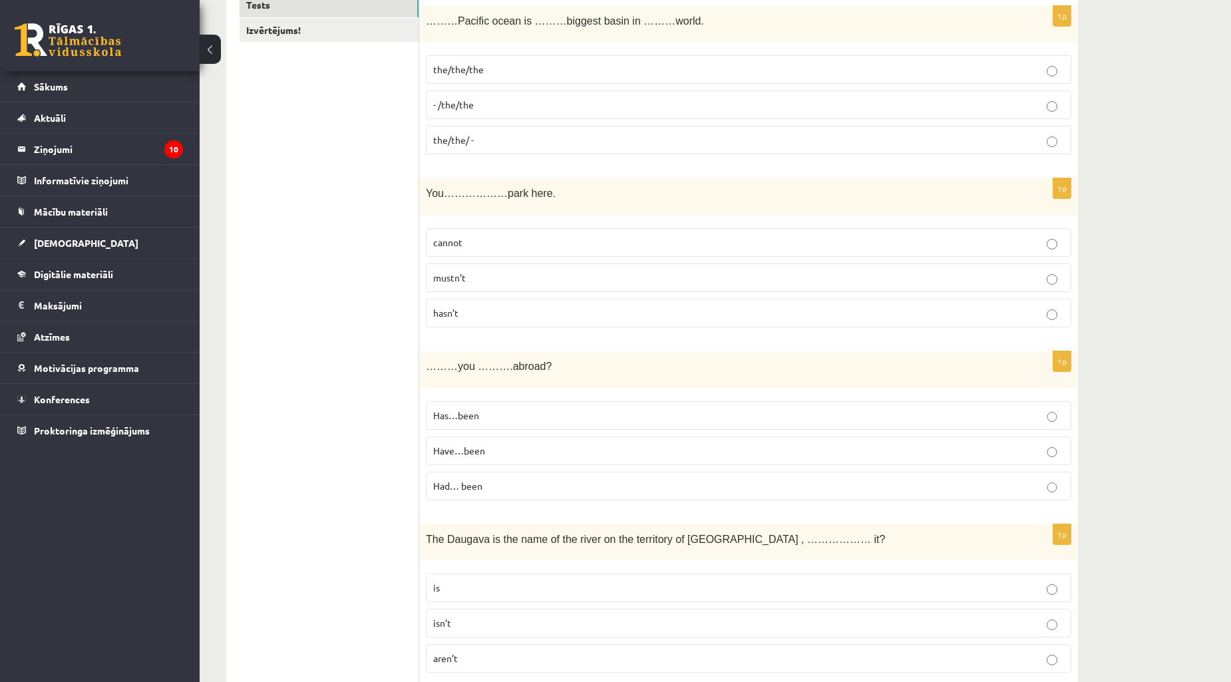
scroll to position [0, 0]
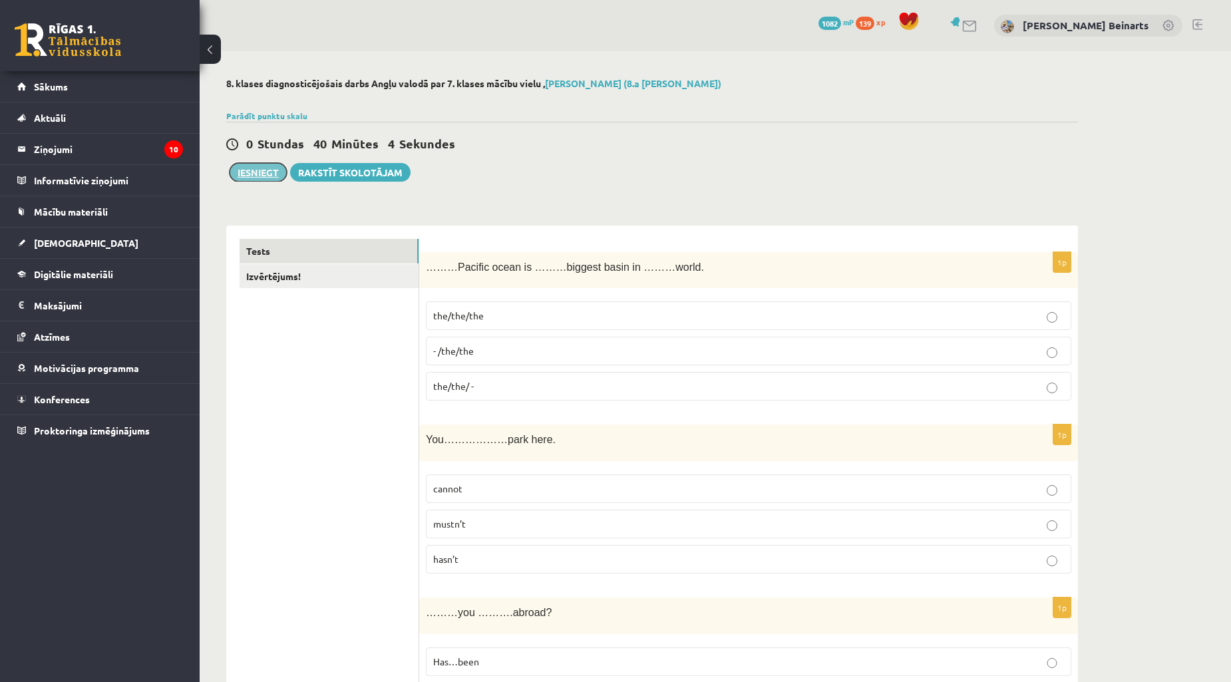
click at [259, 173] on button "Iesniegt" at bounding box center [258, 172] width 57 height 19
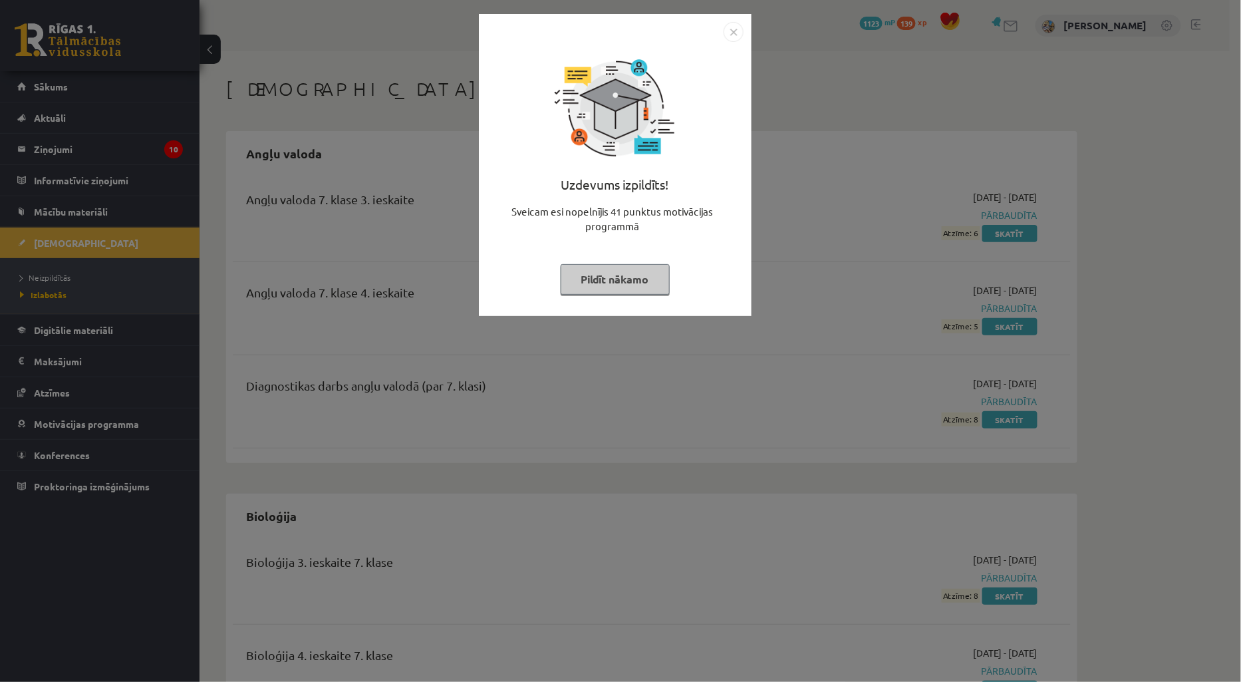
click at [729, 31] on img "Close" at bounding box center [734, 32] width 20 height 20
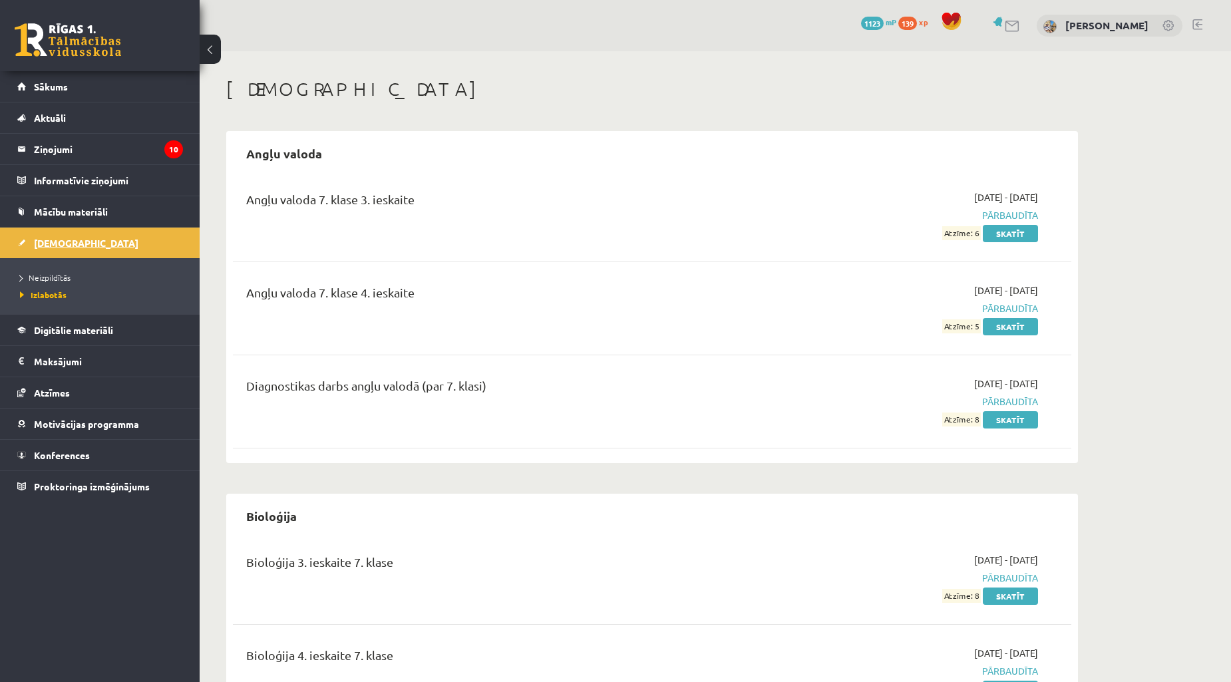
click at [54, 236] on link "[DEMOGRAPHIC_DATA]" at bounding box center [100, 243] width 166 height 31
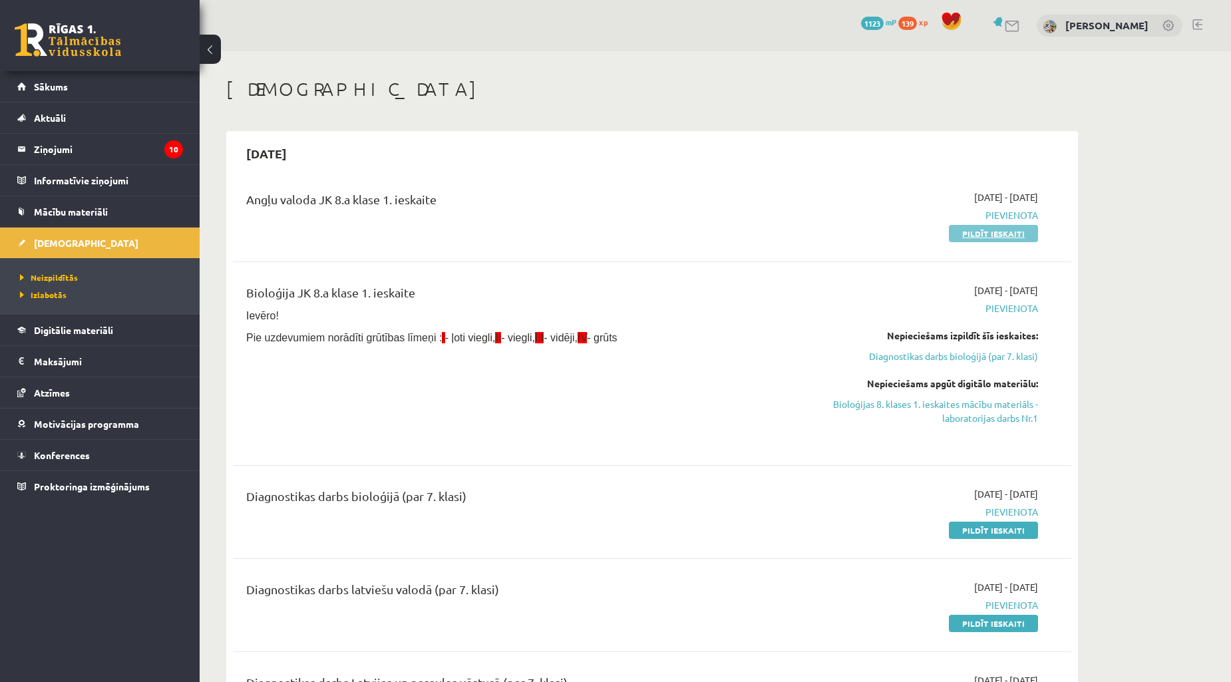
click at [968, 236] on link "Pildīt ieskaiti" at bounding box center [993, 233] width 89 height 17
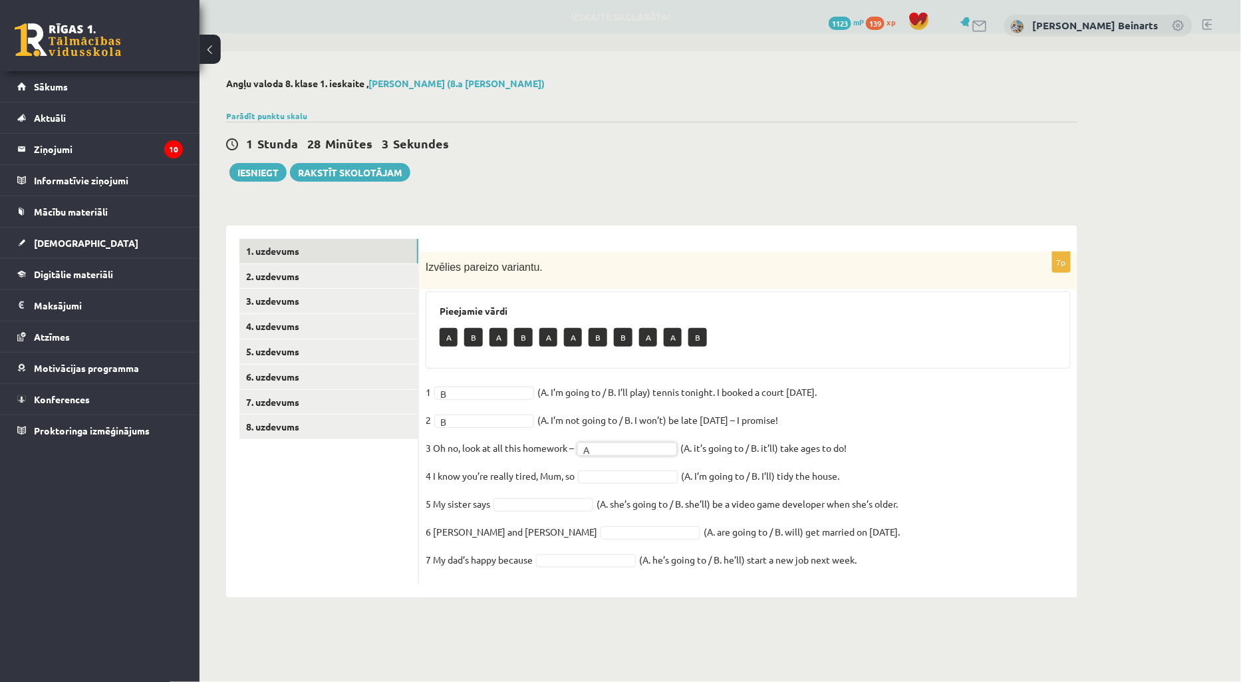
drag, startPoint x: 599, startPoint y: 470, endPoint x: 601, endPoint y: 476, distance: 6.8
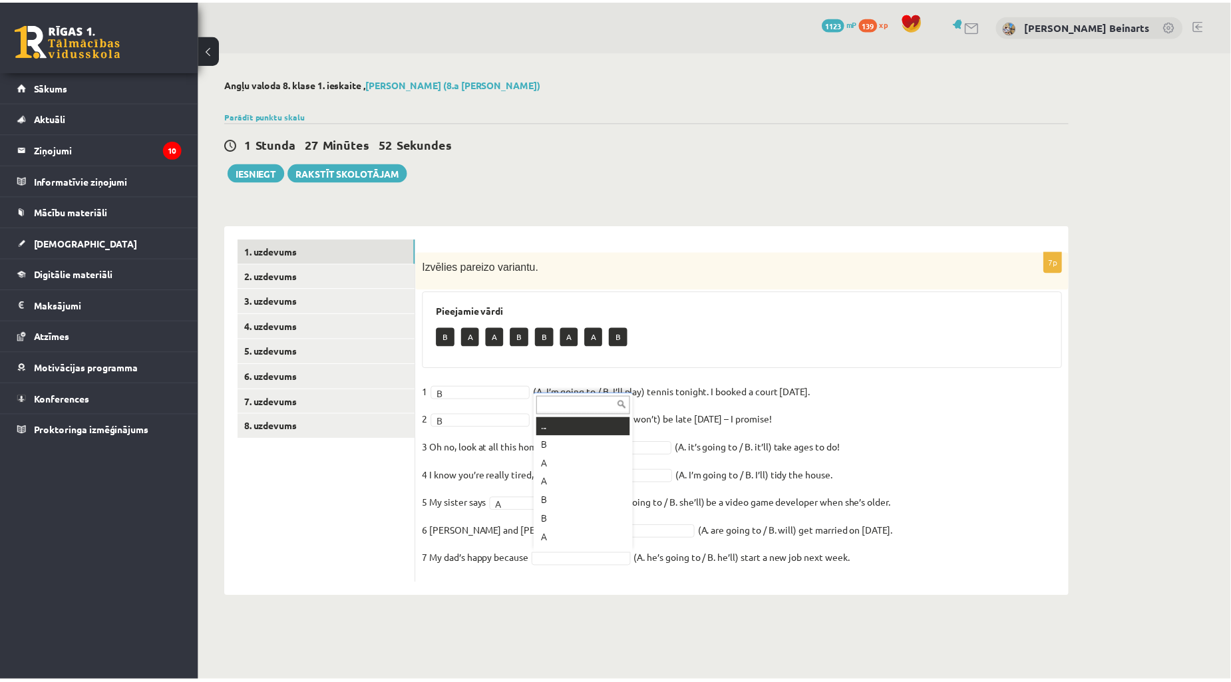
scroll to position [15, 0]
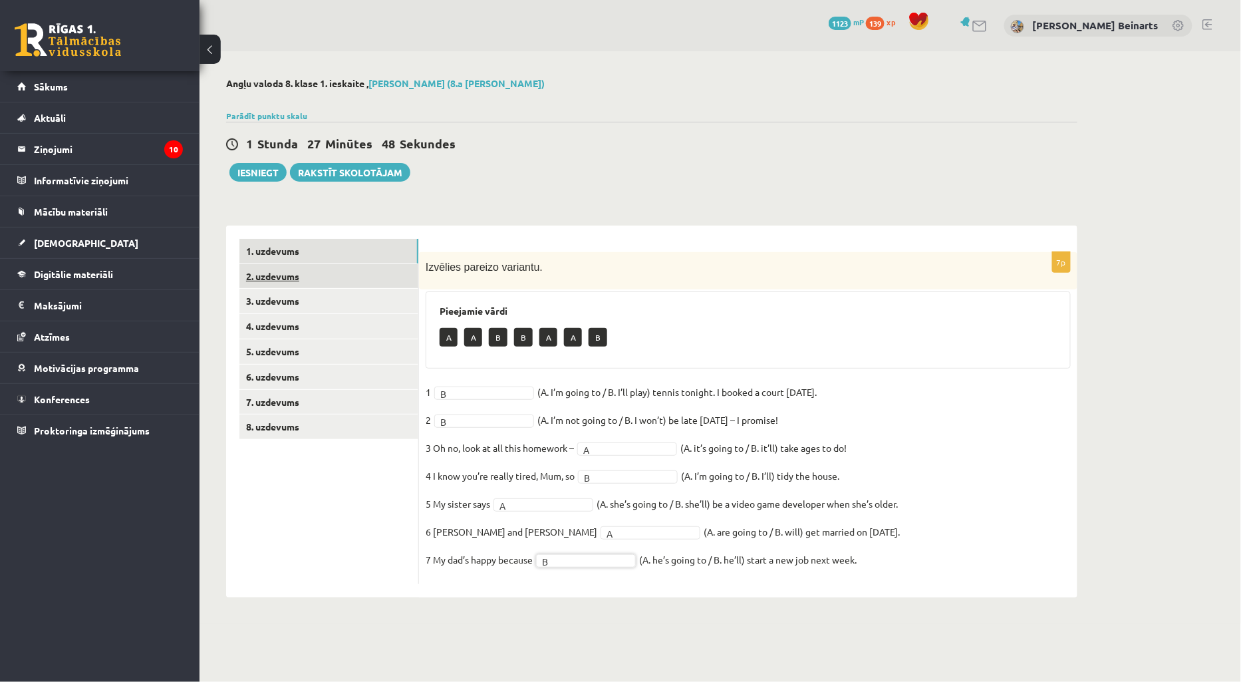
click at [283, 275] on link "2. uzdevums" at bounding box center [329, 276] width 179 height 25
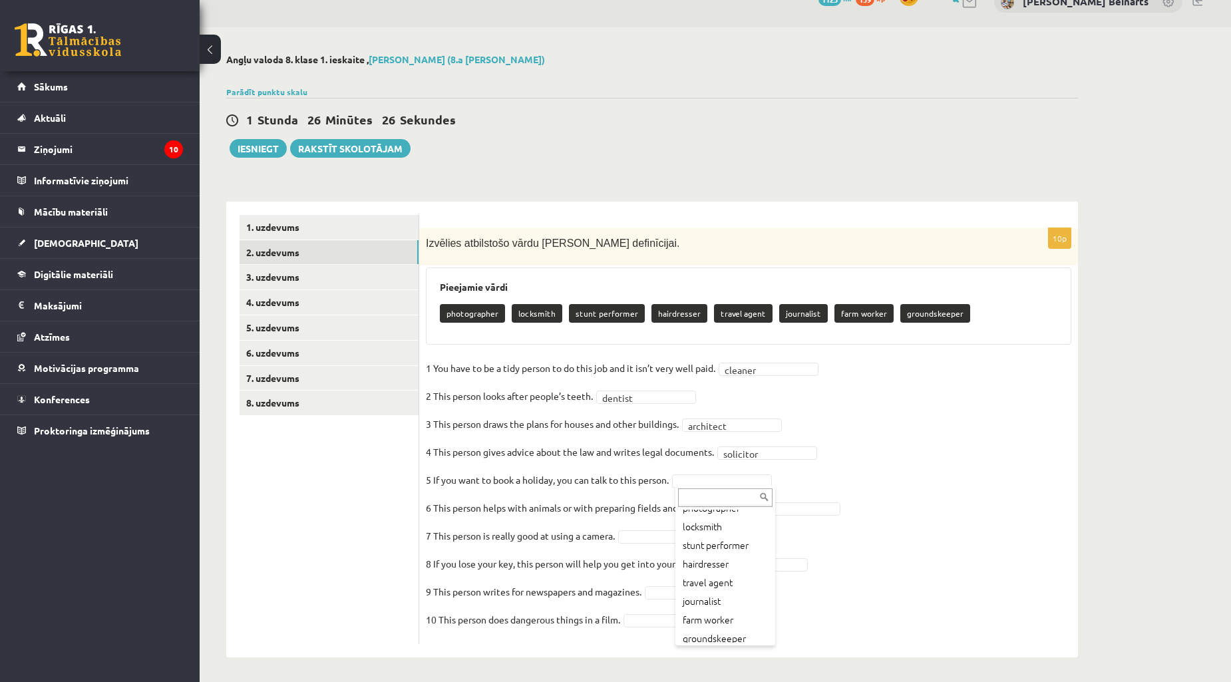
scroll to position [31, 0]
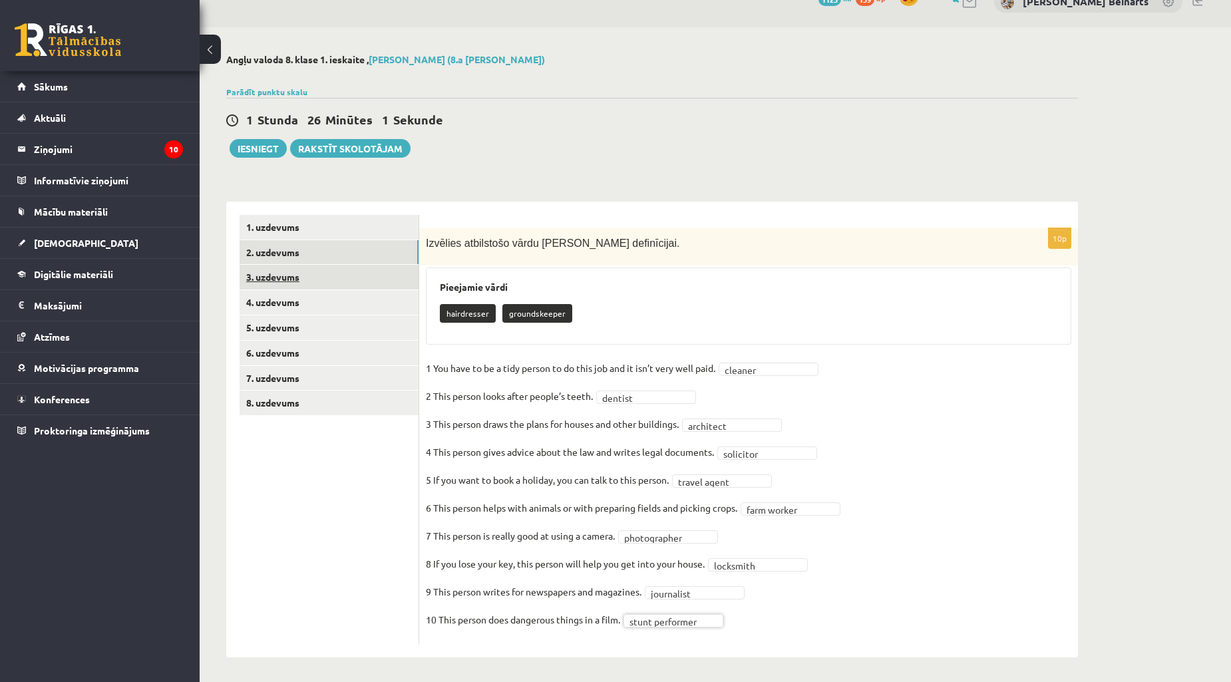
click at [268, 277] on link "3. uzdevums" at bounding box center [329, 277] width 179 height 25
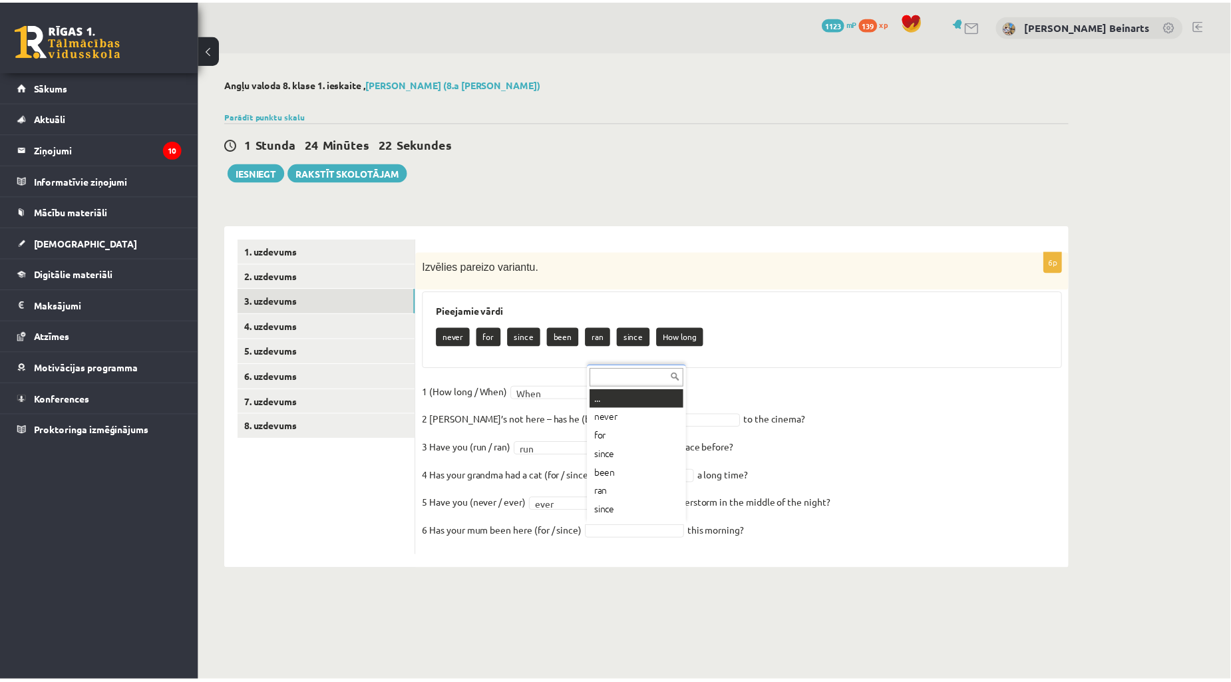
scroll to position [15, 0]
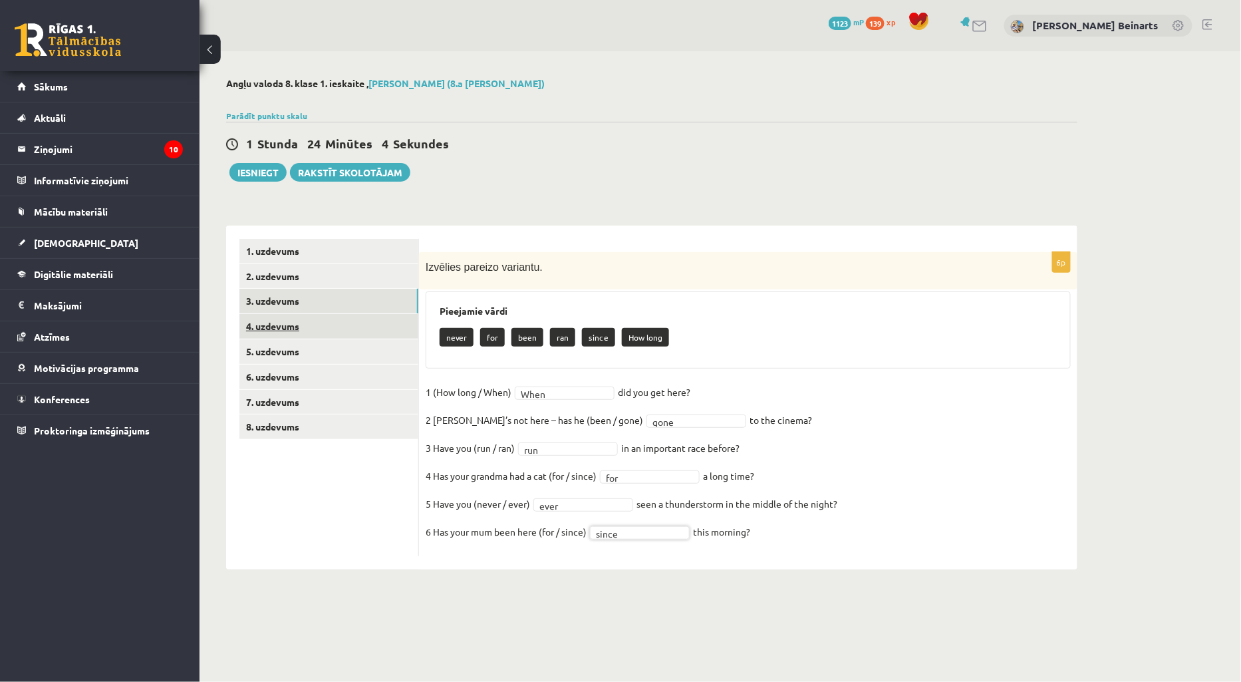
click at [279, 319] on link "4. uzdevums" at bounding box center [329, 326] width 179 height 25
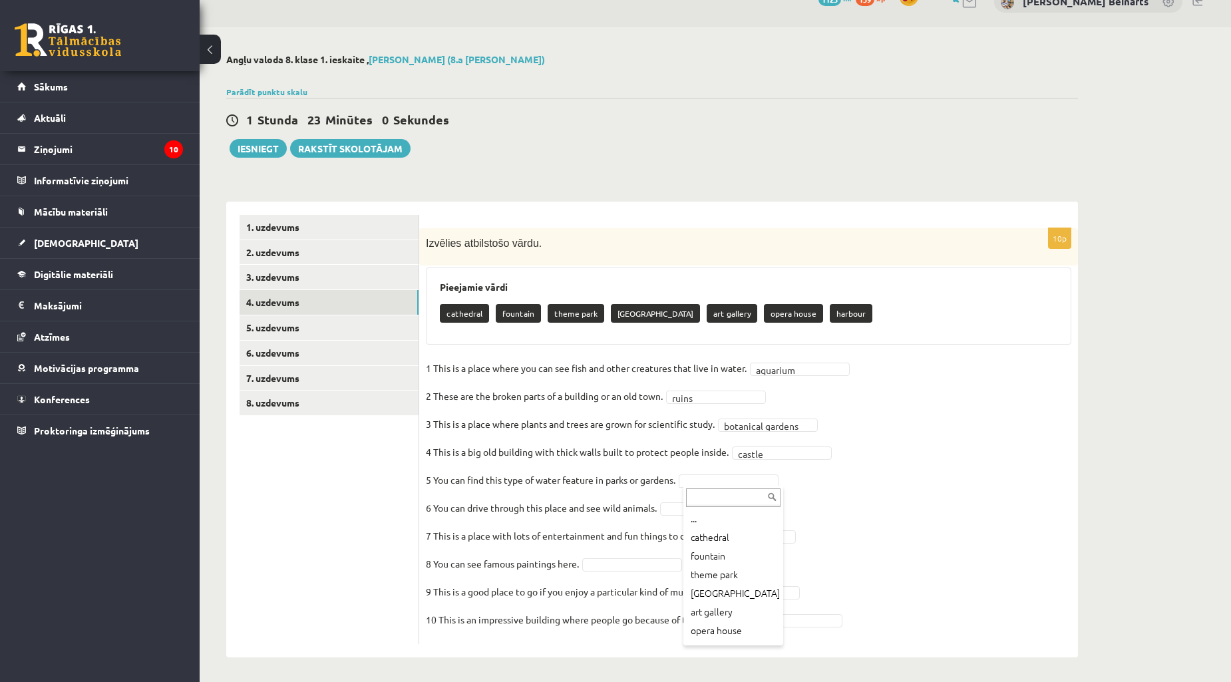
scroll to position [5, 0]
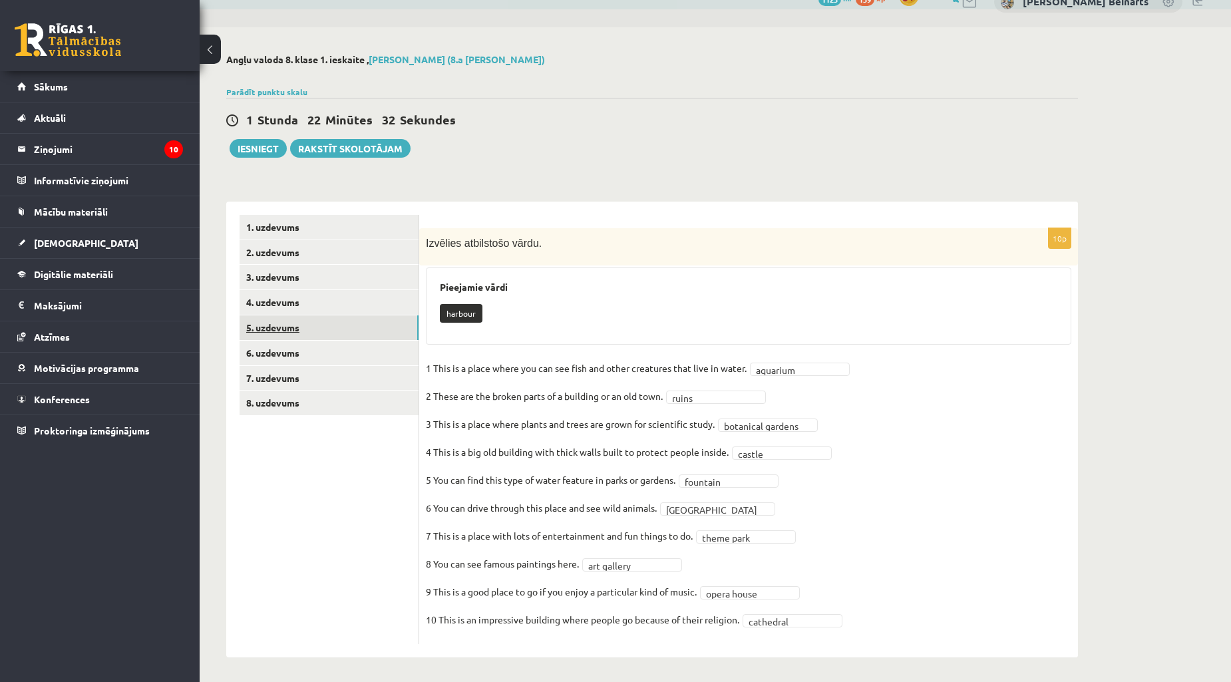
click at [291, 329] on link "5. uzdevums" at bounding box center [329, 327] width 179 height 25
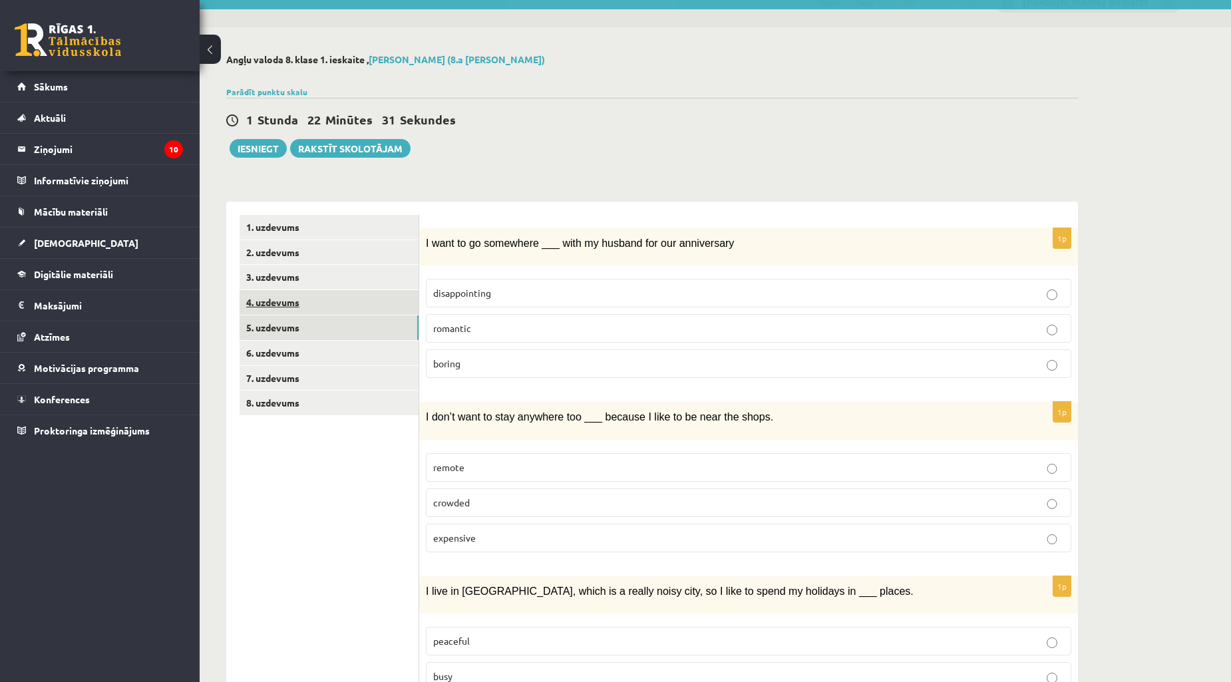
click at [285, 307] on link "4. uzdevums" at bounding box center [329, 302] width 179 height 25
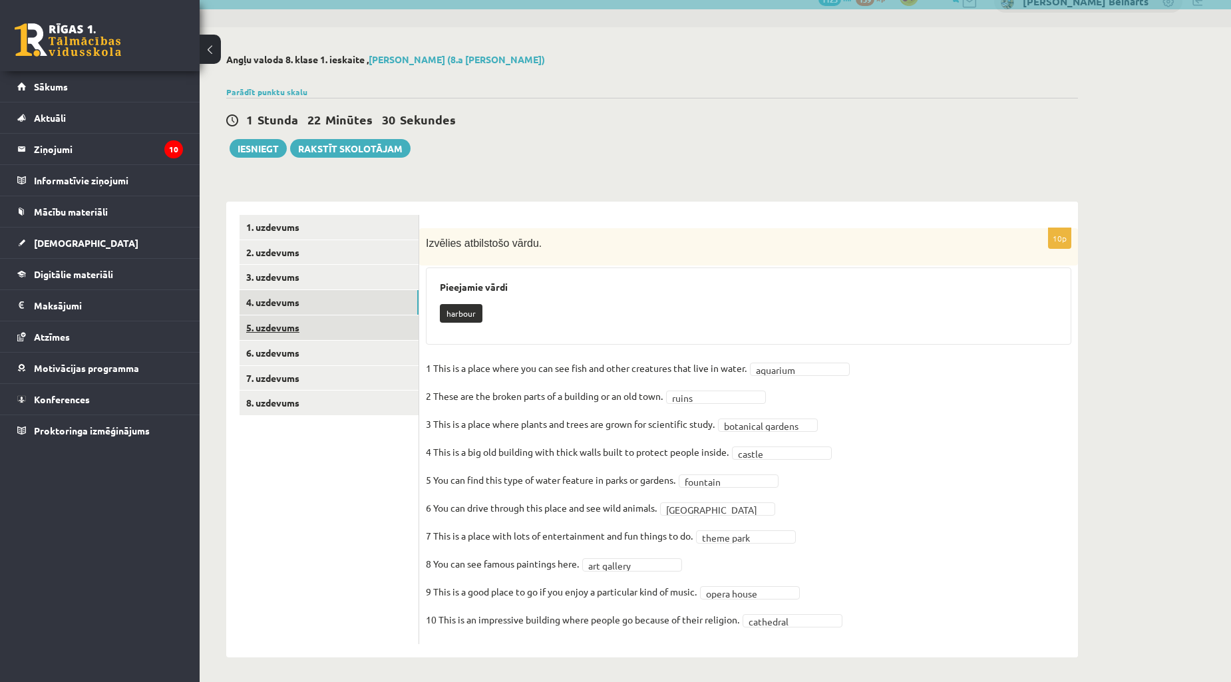
click at [283, 321] on link "5. uzdevums" at bounding box center [329, 327] width 179 height 25
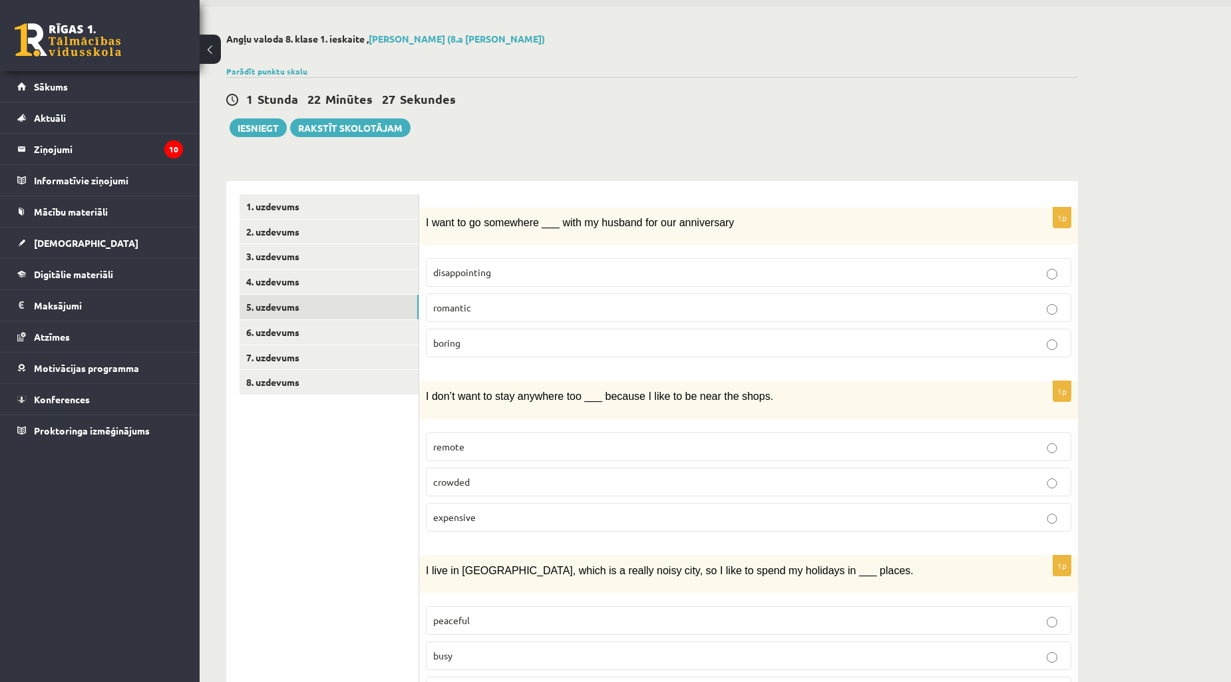
scroll to position [50, 0]
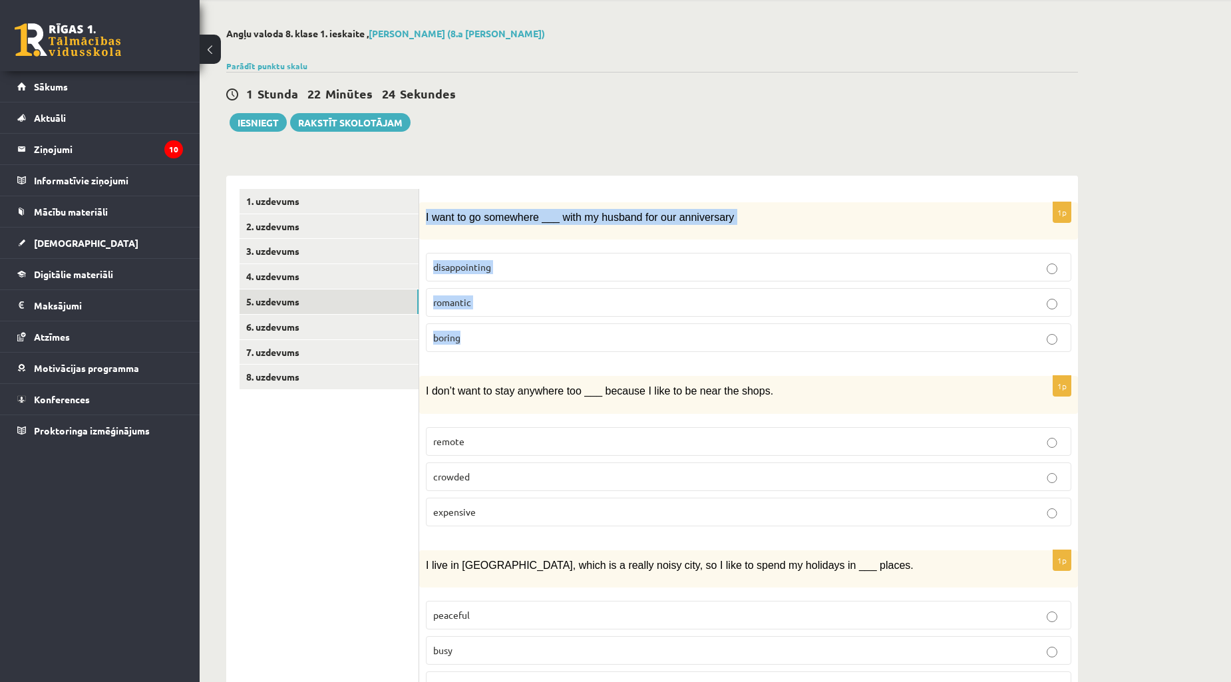
drag, startPoint x: 423, startPoint y: 213, endPoint x: 629, endPoint y: 356, distance: 251.0
click at [629, 356] on div "1p I want to go somewhere ___ with my husband for our anniversary disappointing…" at bounding box center [748, 282] width 659 height 160
copy div "I want to go somewhere ___ with my husband for our anniversary disappointing ro…"
click at [509, 310] on label "romantic" at bounding box center [748, 302] width 645 height 29
click at [509, 309] on label "romantic" at bounding box center [748, 302] width 645 height 29
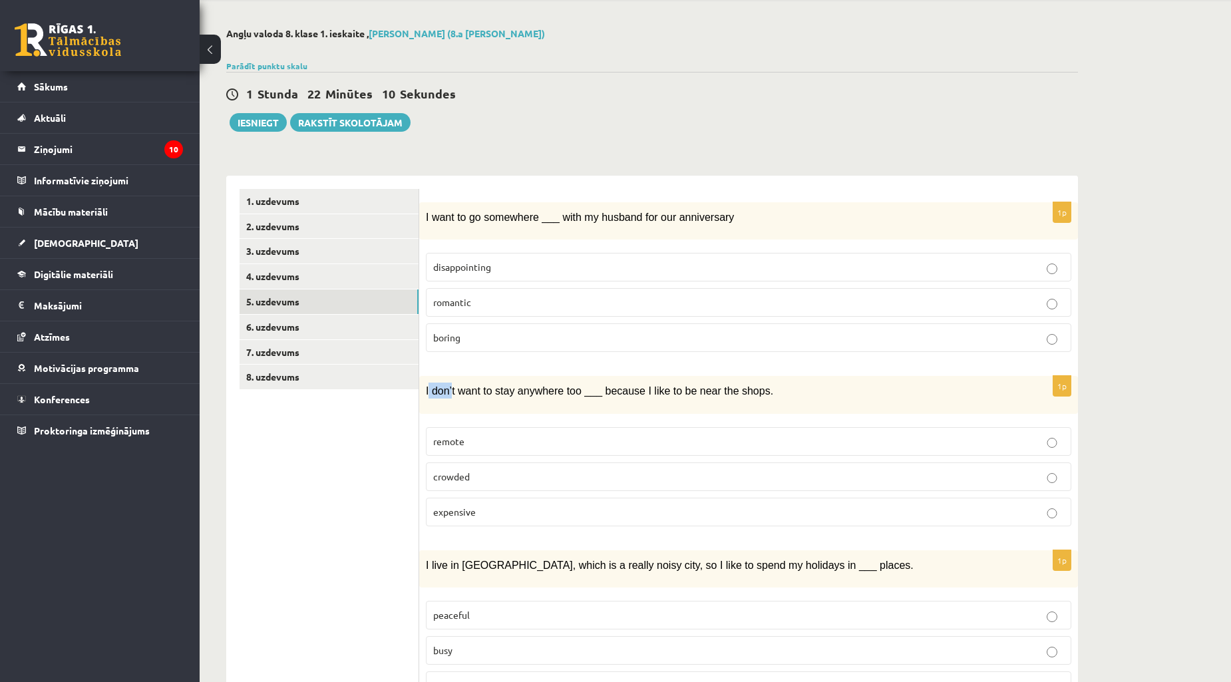
click at [448, 404] on div "I don’t want to stay anywhere too ___ because I like to be near the shops." at bounding box center [748, 394] width 659 height 37
drag, startPoint x: 426, startPoint y: 390, endPoint x: 527, endPoint y: 516, distance: 161.4
click at [527, 516] on div "1p I don’t want to stay anywhere too ___ because I like to be near the shops. r…" at bounding box center [748, 456] width 659 height 160
copy div "I don’t want to stay anywhere too ___ because I like to be near the shops. remo…"
click at [496, 443] on p "remote" at bounding box center [748, 441] width 631 height 14
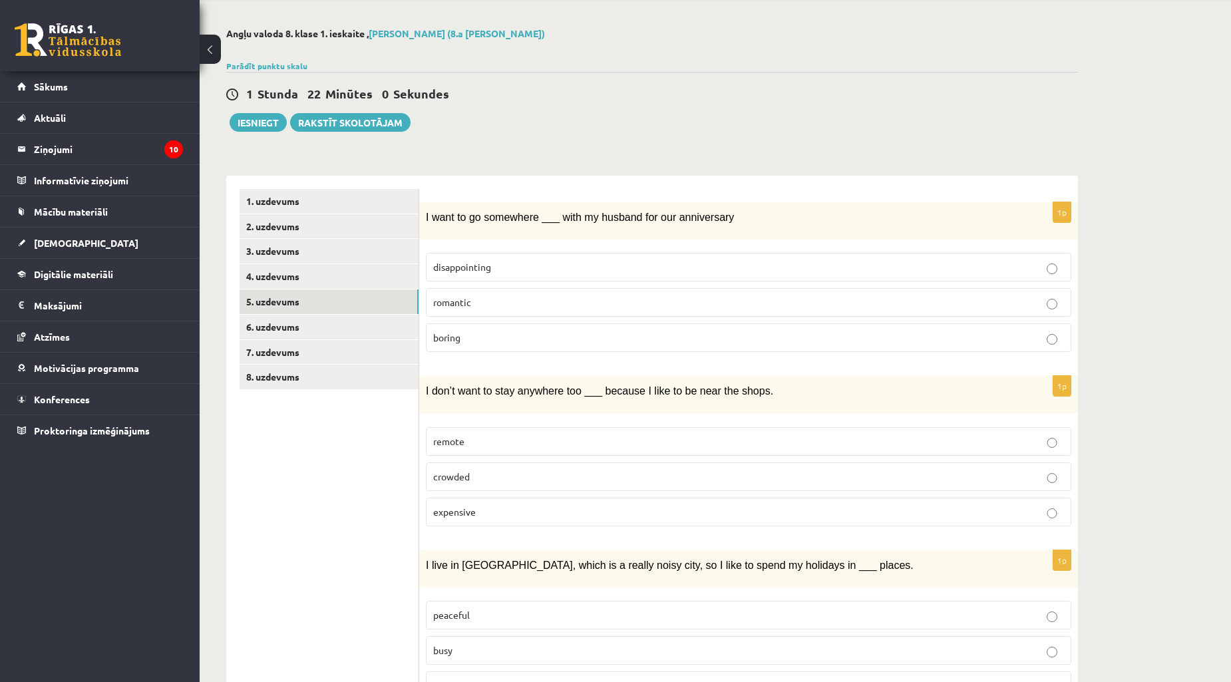
scroll to position [296, 0]
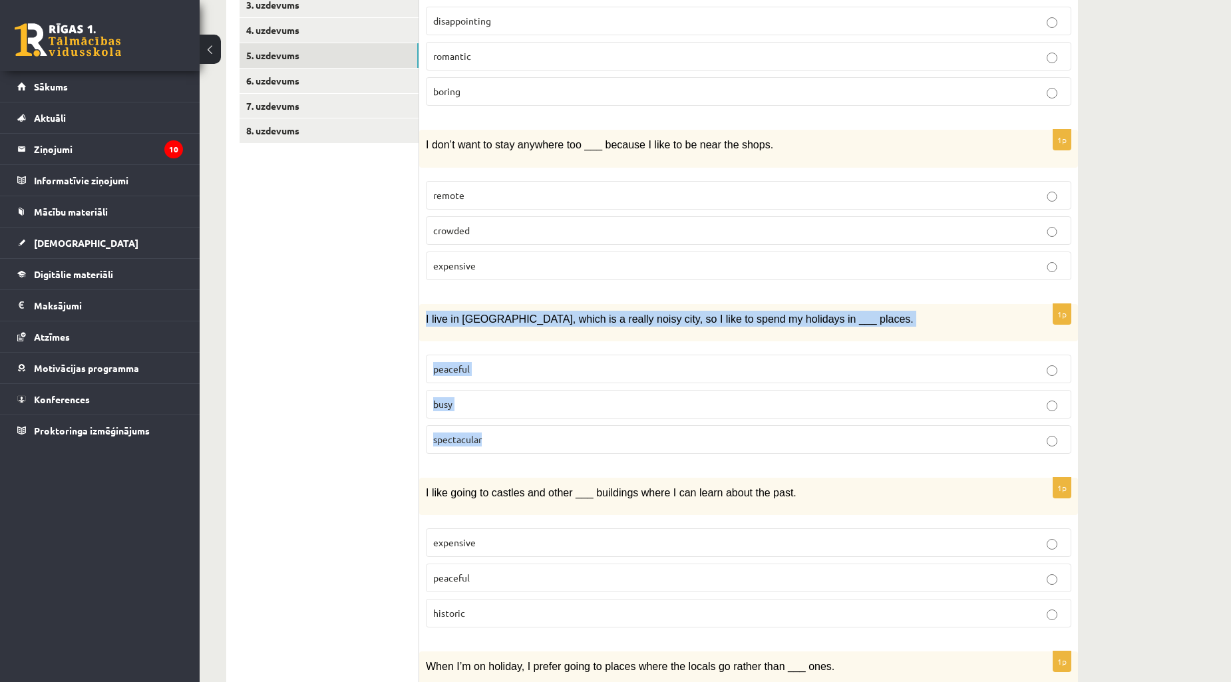
drag, startPoint x: 420, startPoint y: 313, endPoint x: 546, endPoint y: 443, distance: 180.7
click at [546, 443] on div "1p I live in London, which is a really noisy city, so I like to spend my holida…" at bounding box center [748, 384] width 659 height 160
copy div "I live in London, which is a really noisy city, so I like to spend my holidays …"
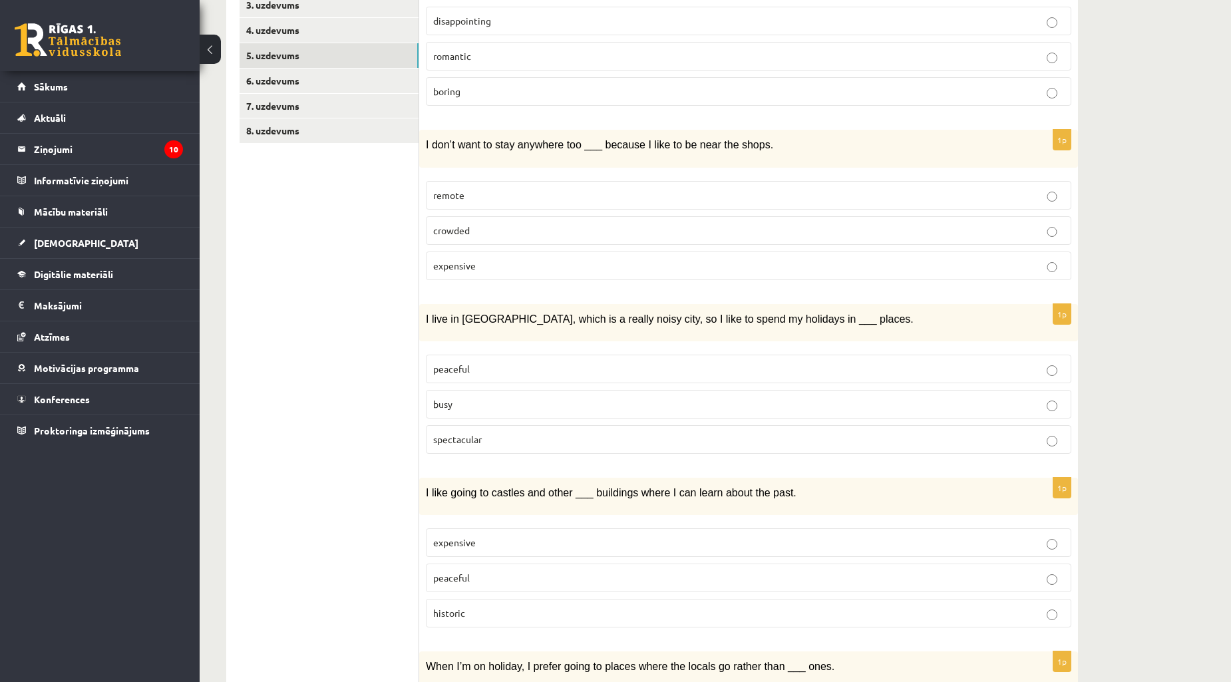
click at [492, 581] on label "peaceful" at bounding box center [748, 577] width 645 height 29
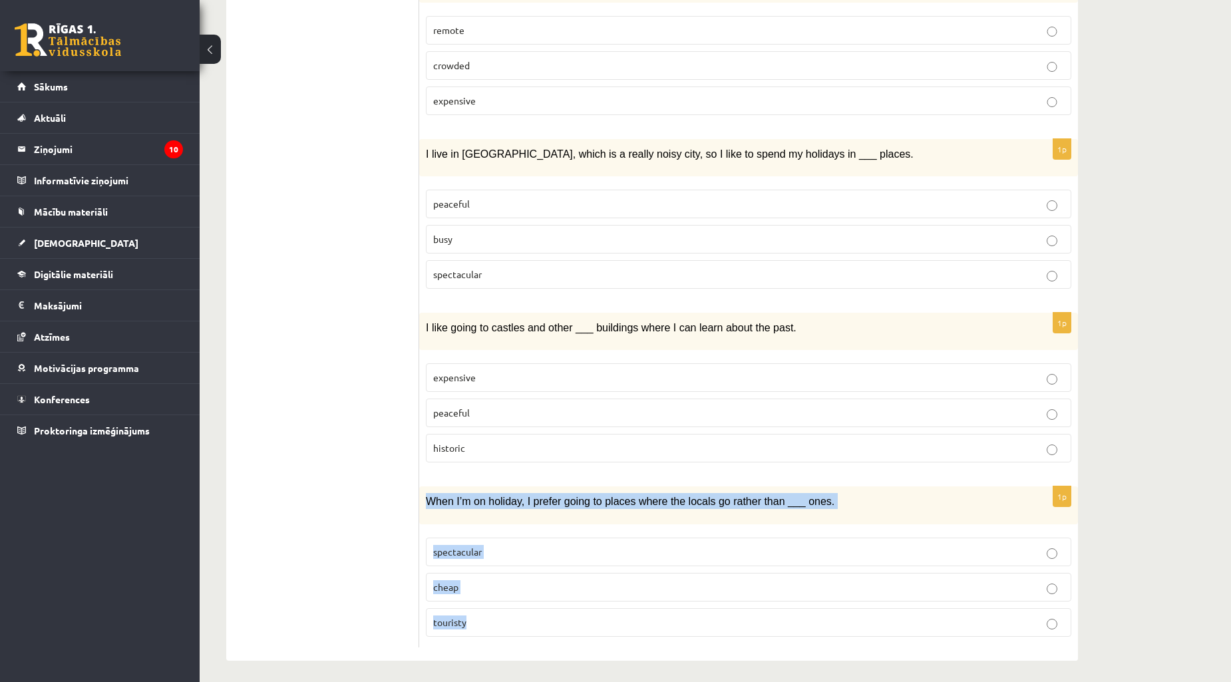
drag, startPoint x: 422, startPoint y: 492, endPoint x: 549, endPoint y: 641, distance: 195.3
click at [549, 641] on div "1p When I’m on holiday, I prefer going to places where the locals go rather tha…" at bounding box center [748, 566] width 659 height 160
copy div "When I’m on holiday, I prefer going to places where the locals go rather than _…"
click at [500, 617] on p "touristy" at bounding box center [748, 622] width 631 height 14
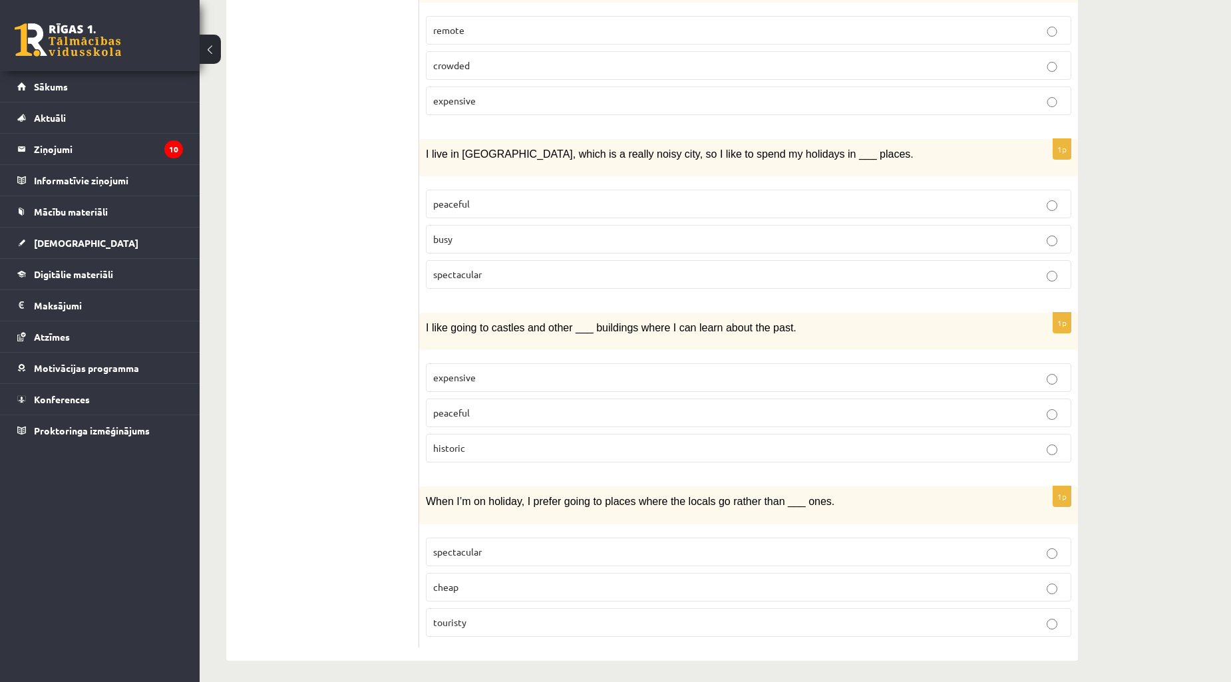
scroll to position [215, 0]
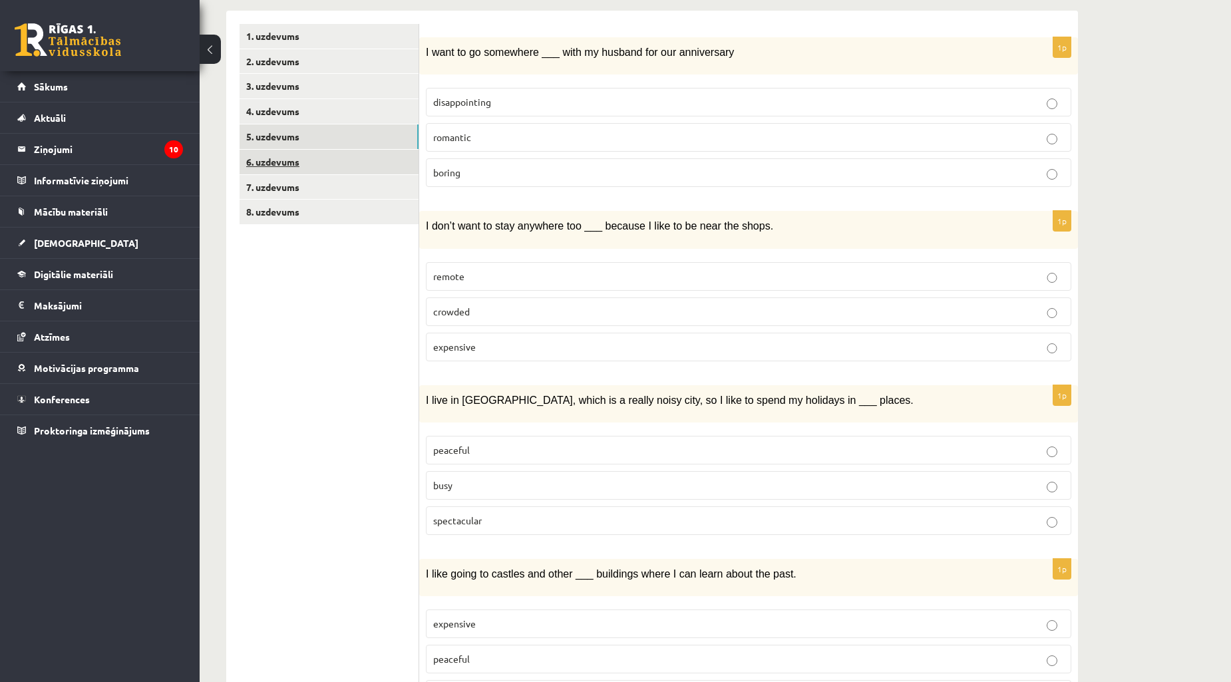
click at [284, 160] on link "6. uzdevums" at bounding box center [329, 162] width 179 height 25
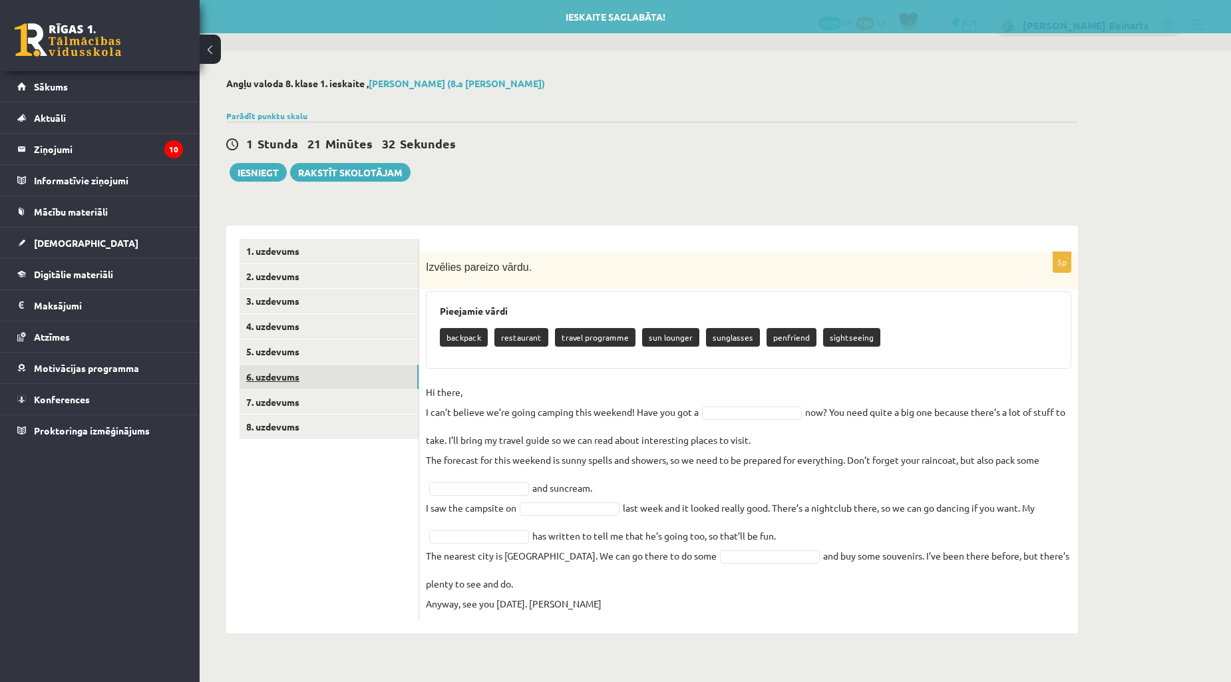
scroll to position [0, 0]
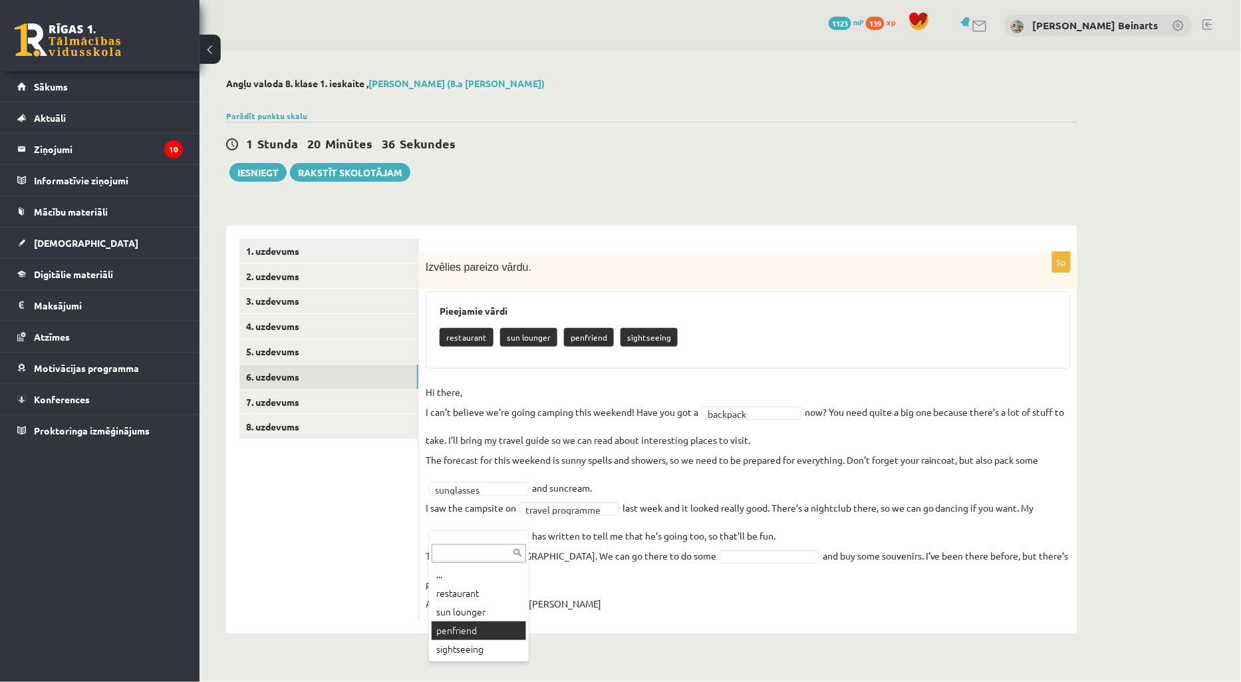
drag, startPoint x: 473, startPoint y: 627, endPoint x: 621, endPoint y: 592, distance: 151.8
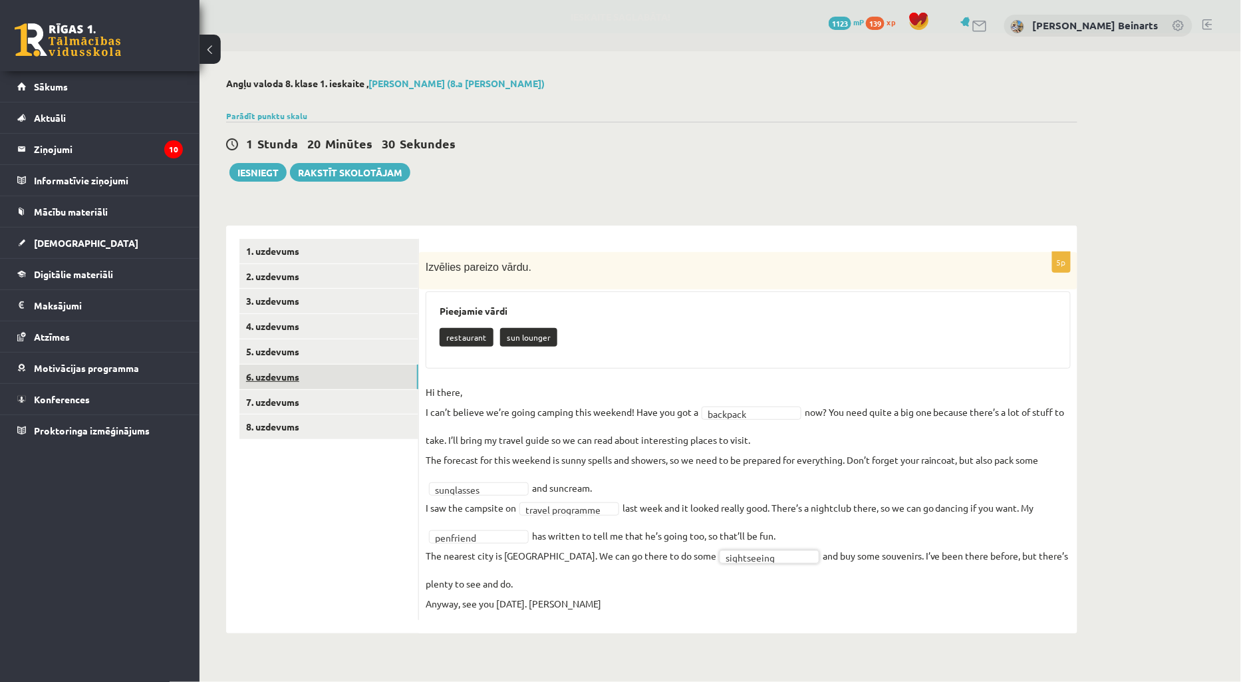
click at [279, 380] on link "6. uzdevums" at bounding box center [329, 377] width 179 height 25
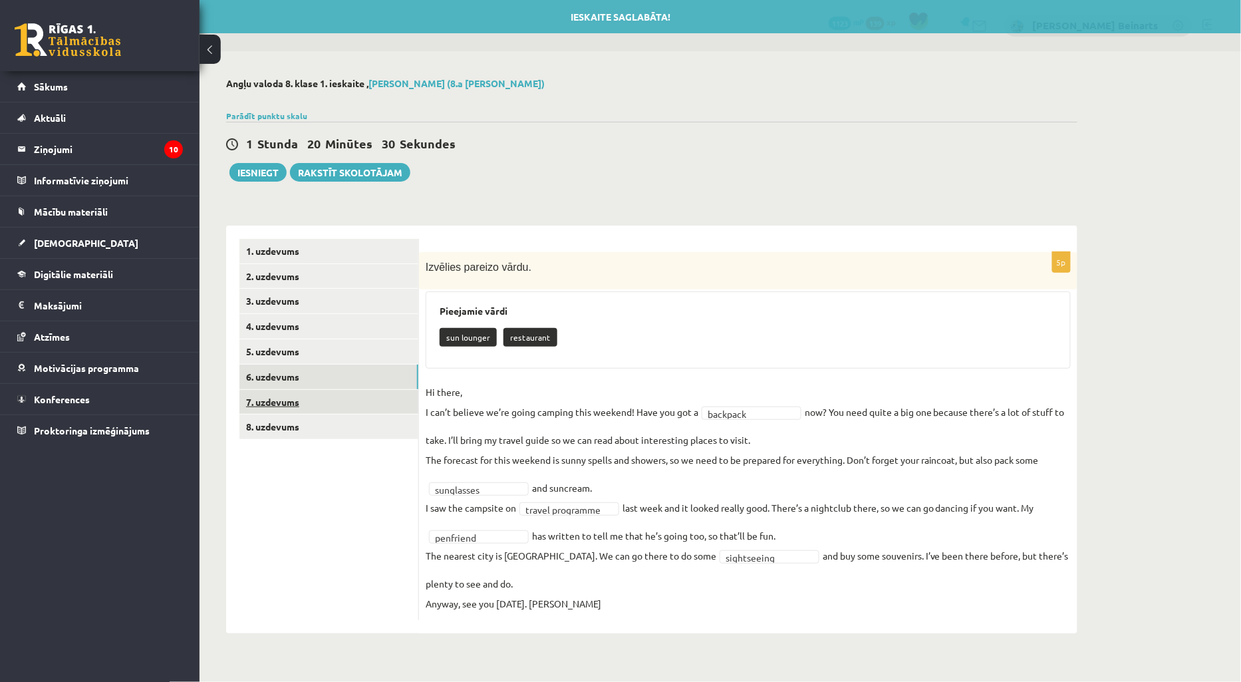
click at [284, 393] on link "7. uzdevums" at bounding box center [329, 402] width 179 height 25
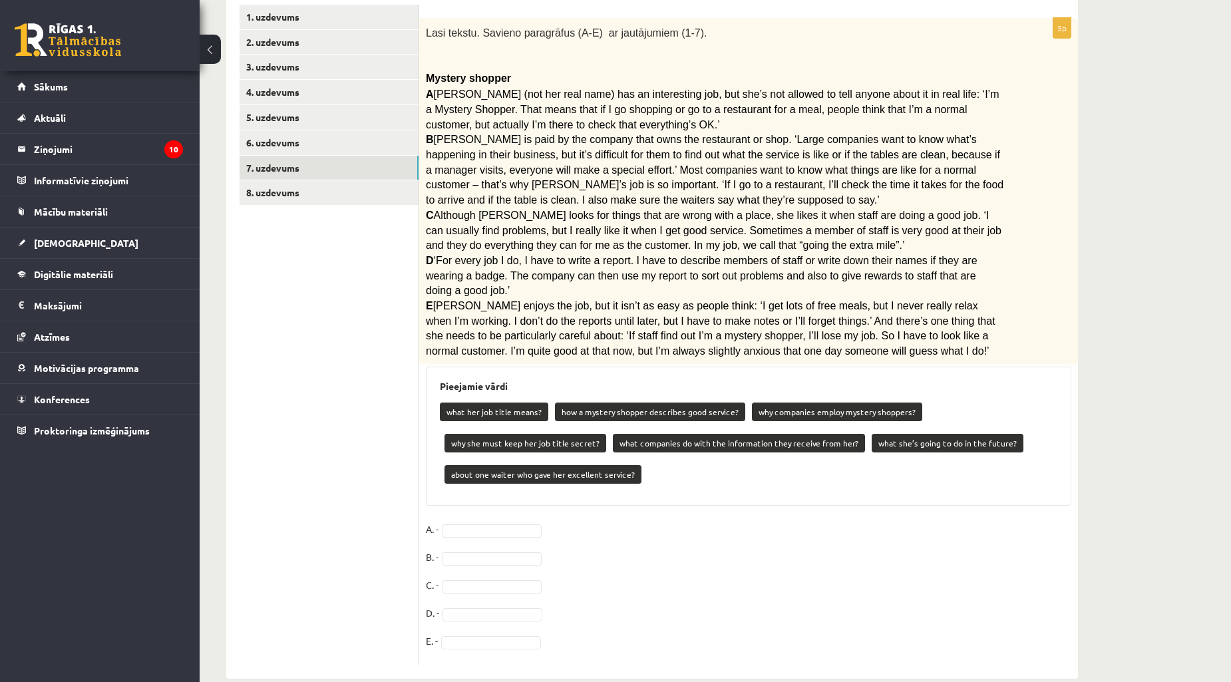
scroll to position [236, 0]
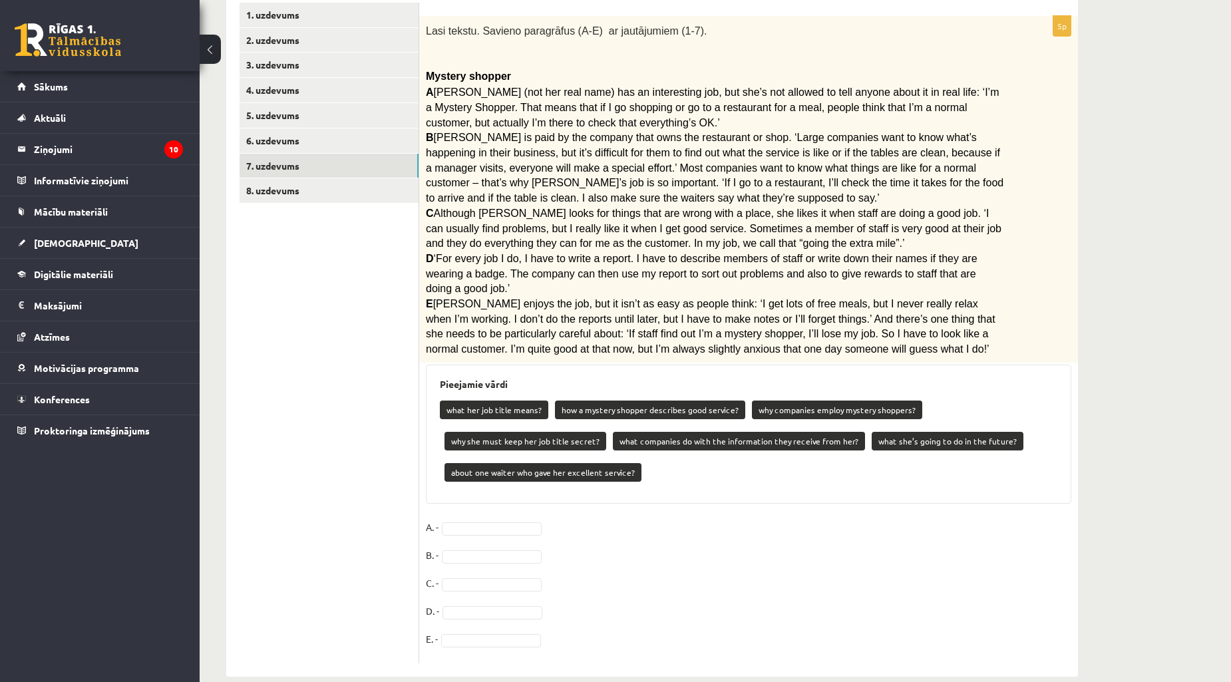
click at [430, 367] on div "Pieejamie vārdi what her job title means? how a mystery shopper describes good …" at bounding box center [748, 435] width 645 height 140
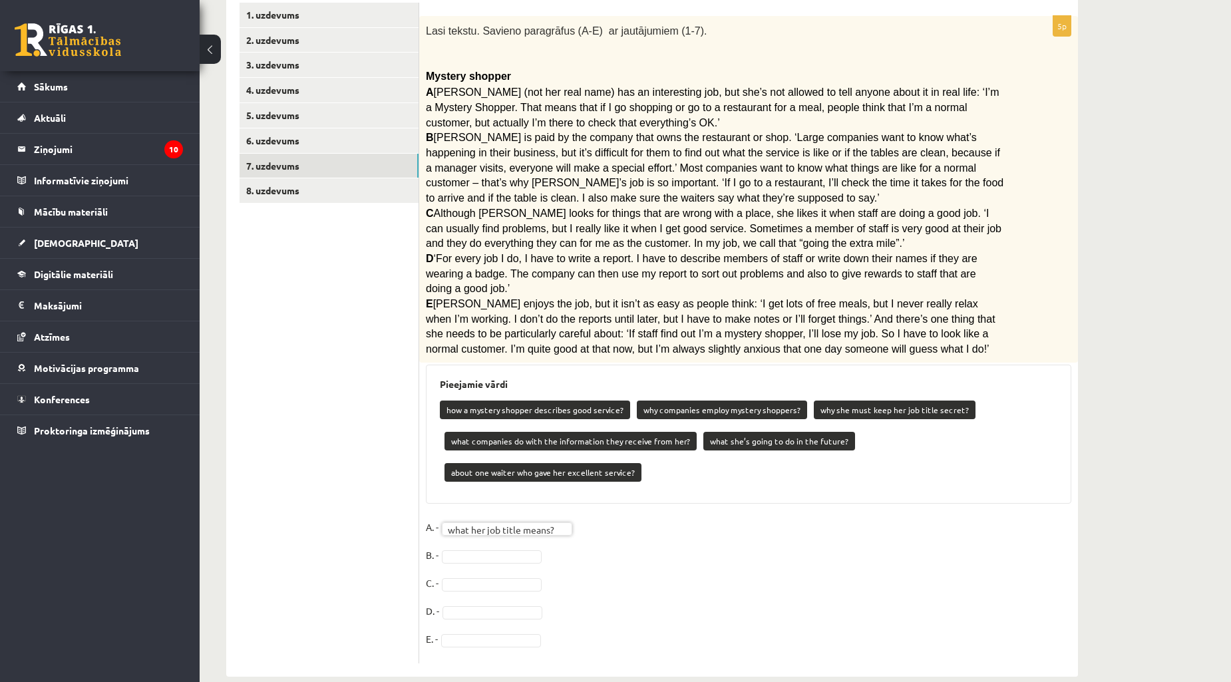
scroll to position [205, 0]
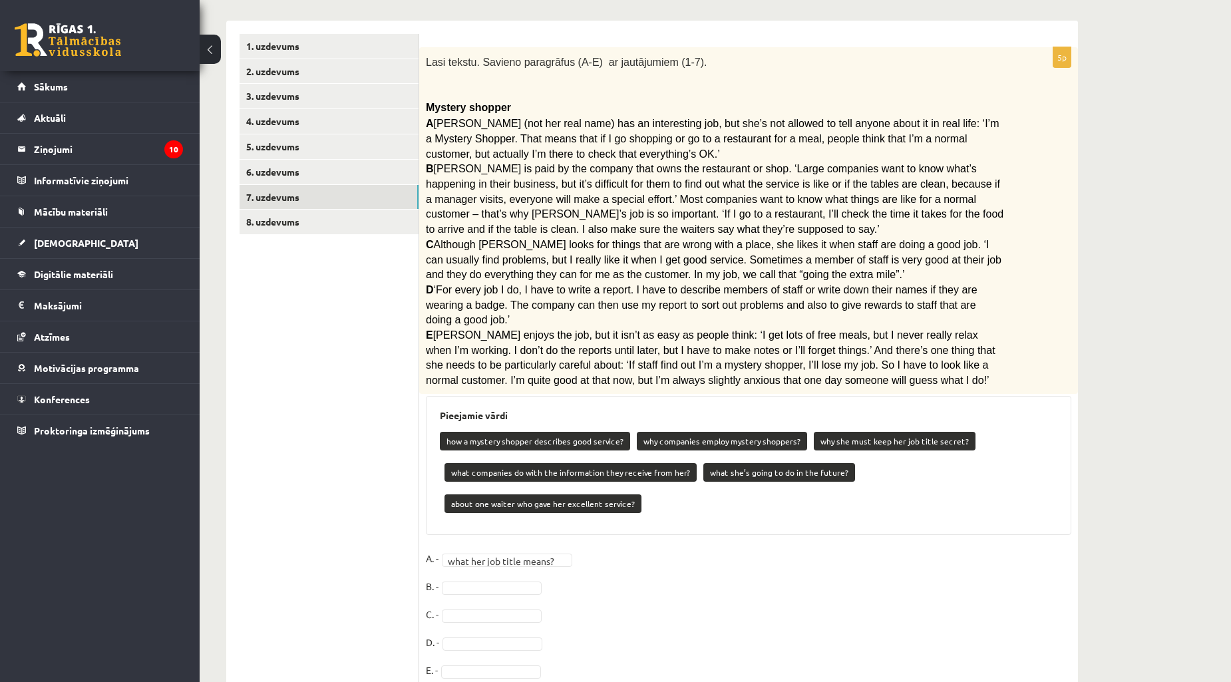
click at [462, 548] on fieldset "**********" at bounding box center [748, 618] width 645 height 140
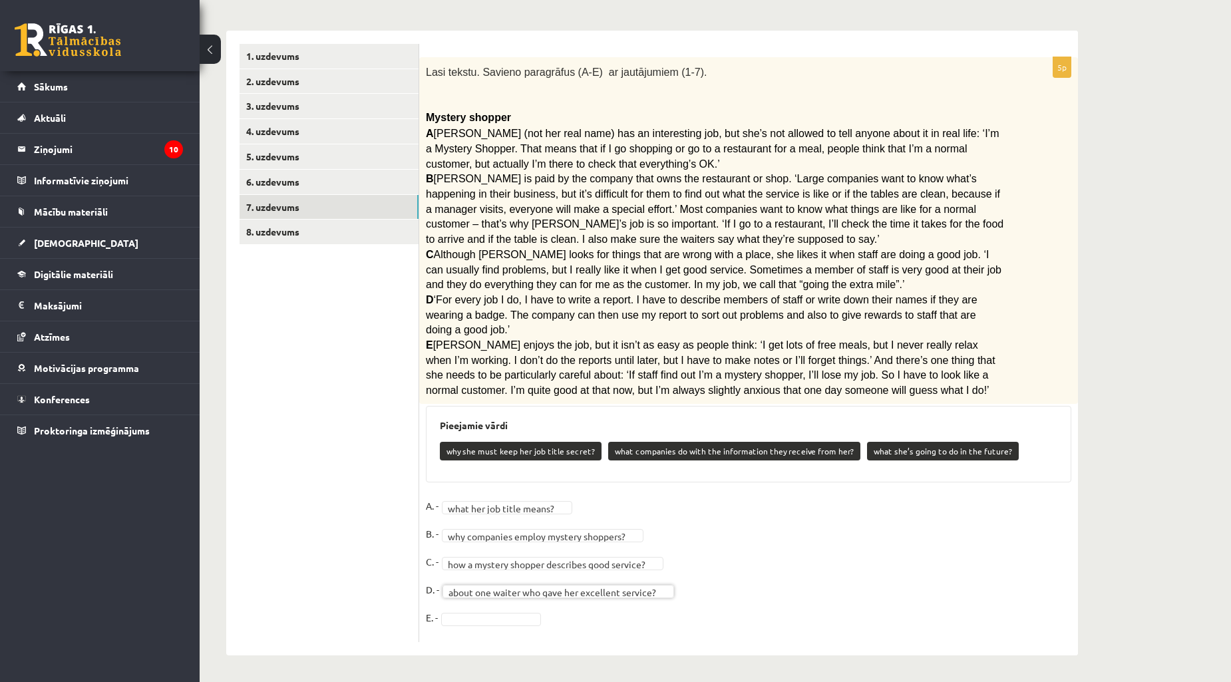
scroll to position [174, 0]
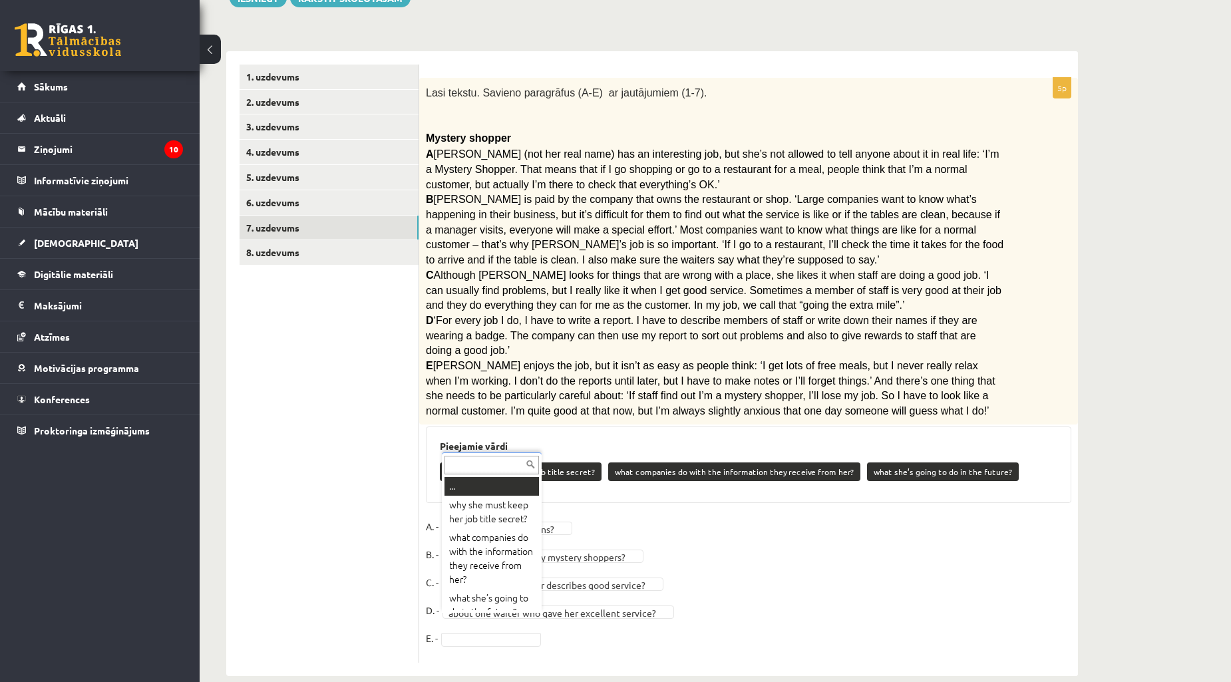
drag, startPoint x: 488, startPoint y: 623, endPoint x: 492, endPoint y: 614, distance: 9.5
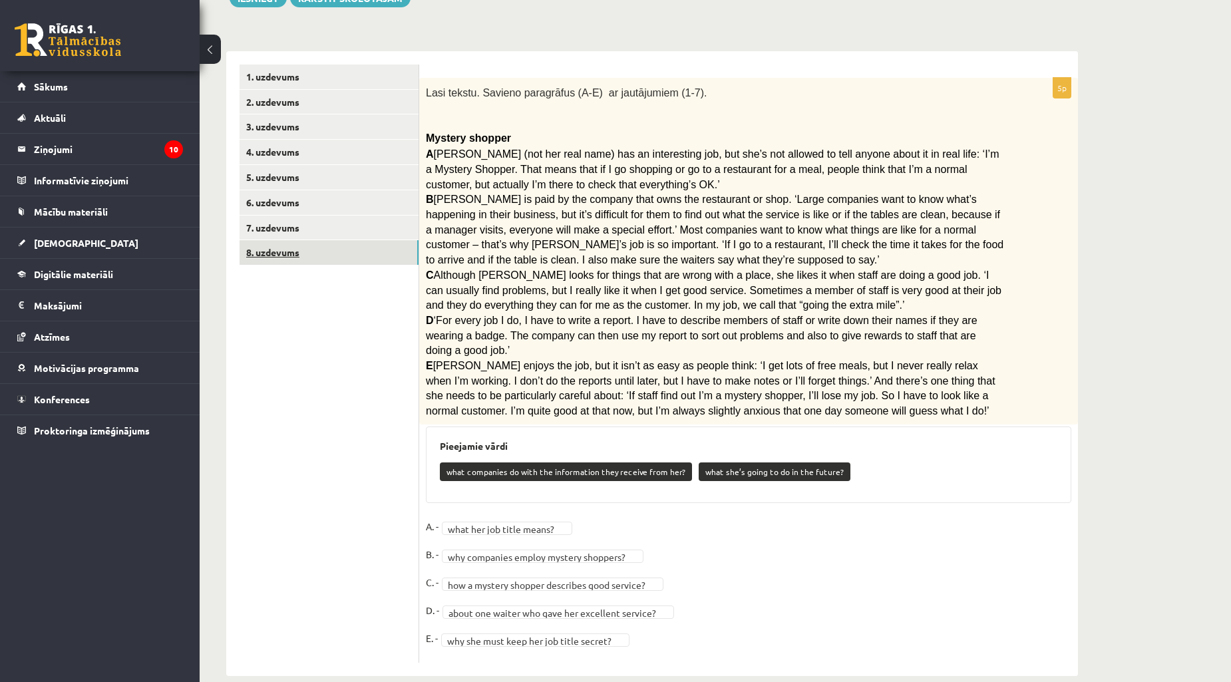
click at [281, 253] on link "8. uzdevums" at bounding box center [329, 252] width 179 height 25
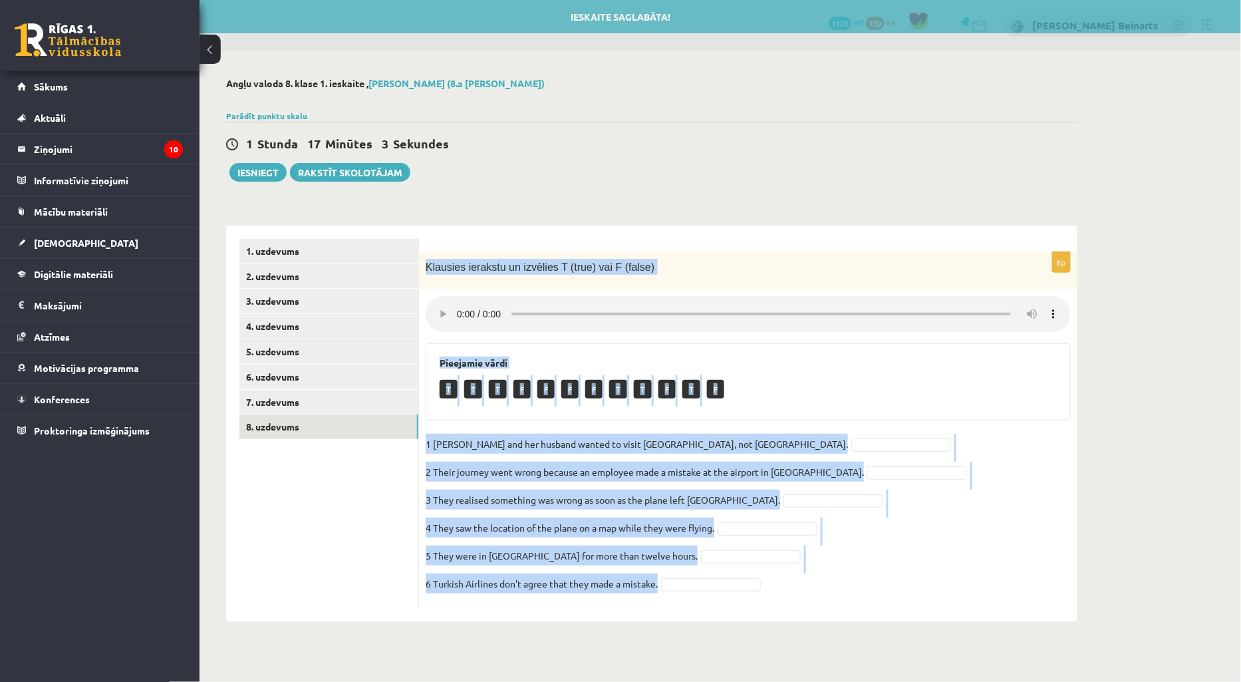
drag, startPoint x: 426, startPoint y: 264, endPoint x: 832, endPoint y: 593, distance: 522.7
click at [832, 593] on div "6p Klausies ierakstu un izvēlies T (true) vai F (false) Pieejamie vārdi T T T F…" at bounding box center [748, 430] width 659 height 356
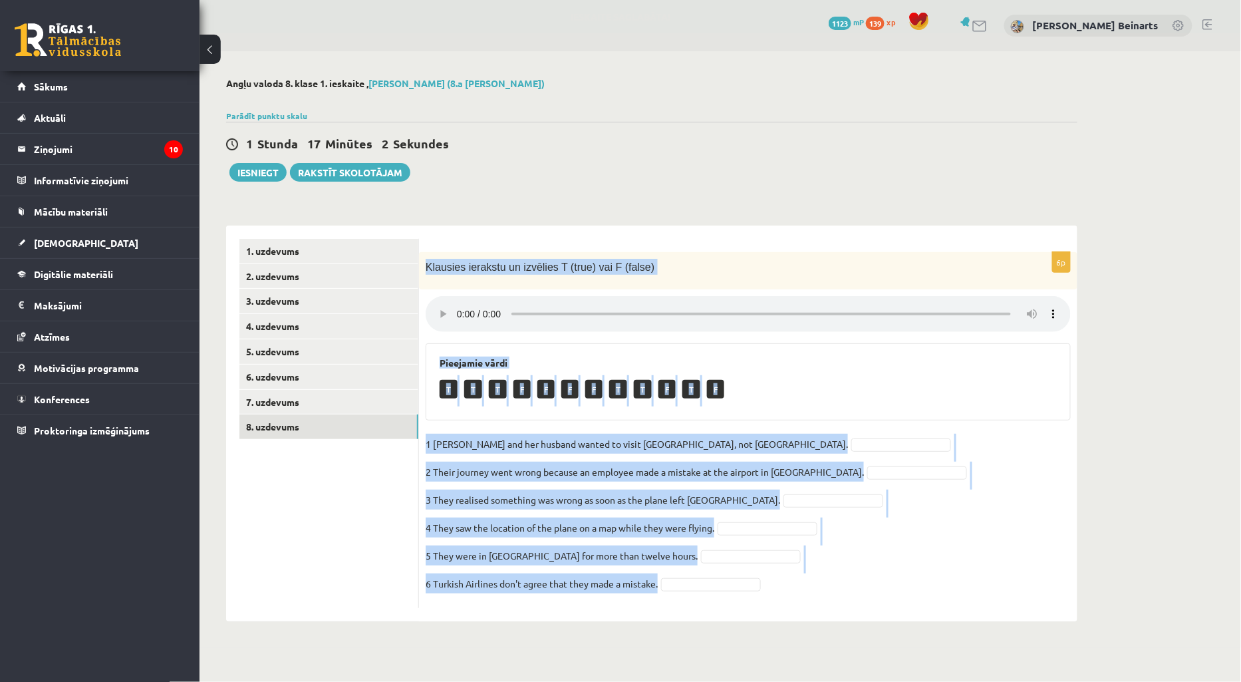
copy div "Klausies ierakstu un izvēlies T (true) vai F (false) Pieejamie vārdi T T T F F …"
click at [567, 351] on div "Pieejamie vārdi T T T F F F F T T F T F" at bounding box center [748, 381] width 645 height 77
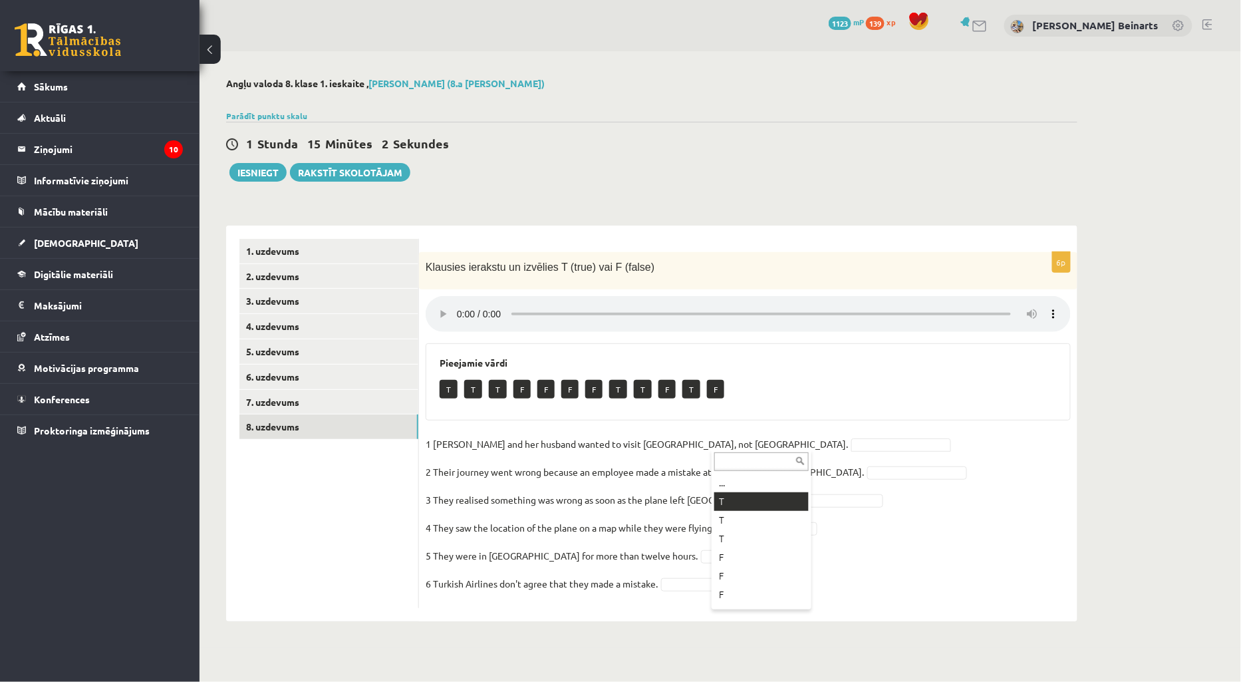
drag, startPoint x: 728, startPoint y: 498, endPoint x: 796, endPoint y: 480, distance: 70.2
drag, startPoint x: 828, startPoint y: 472, endPoint x: 826, endPoint y: 479, distance: 6.9
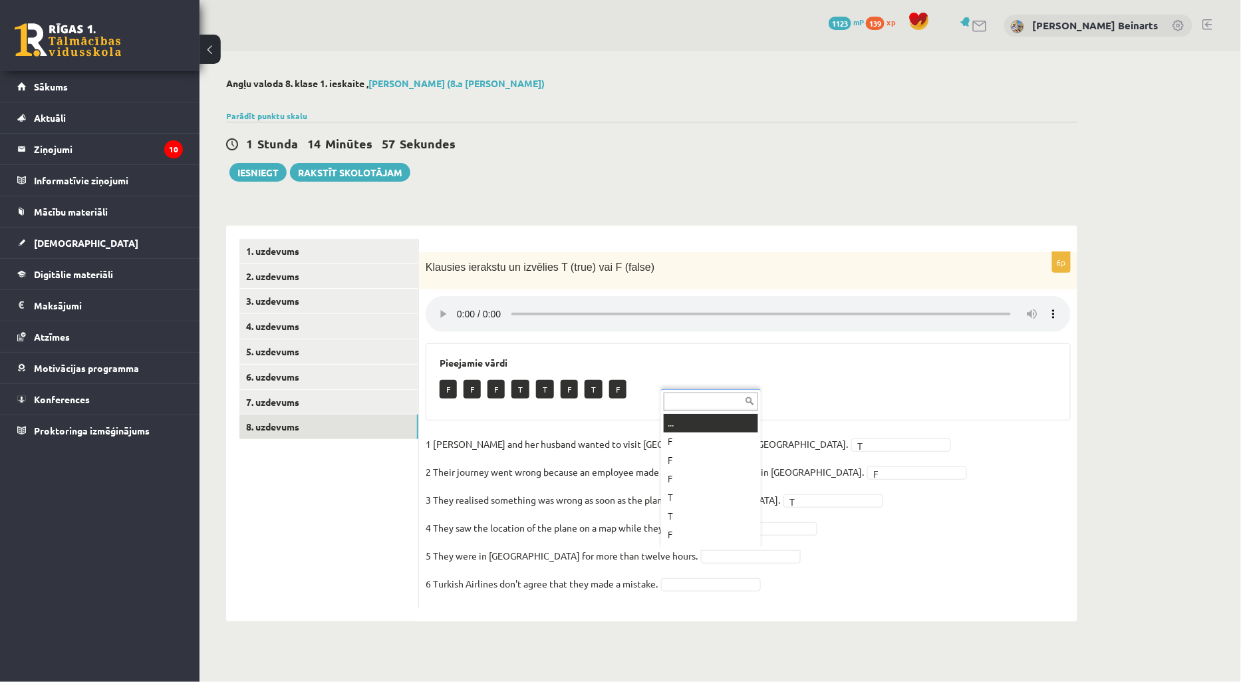
scroll to position [15, 0]
drag, startPoint x: 677, startPoint y: 462, endPoint x: 688, endPoint y: 544, distance: 81.9
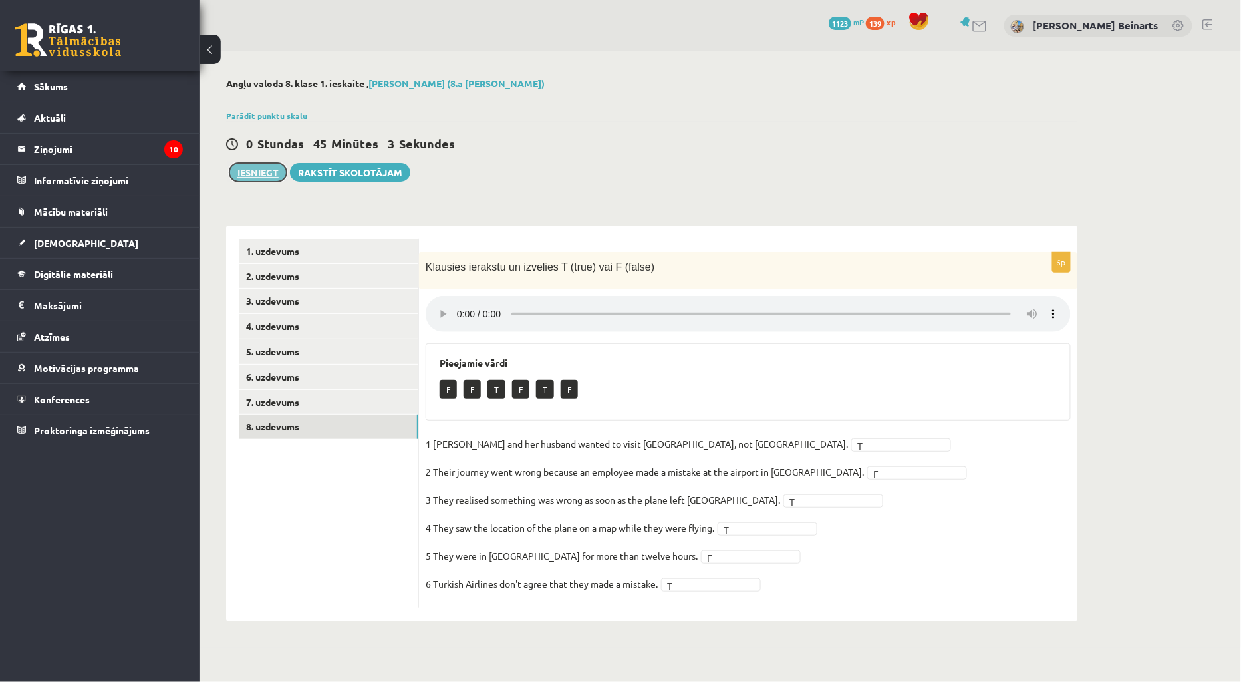
click at [264, 176] on button "Iesniegt" at bounding box center [258, 172] width 57 height 19
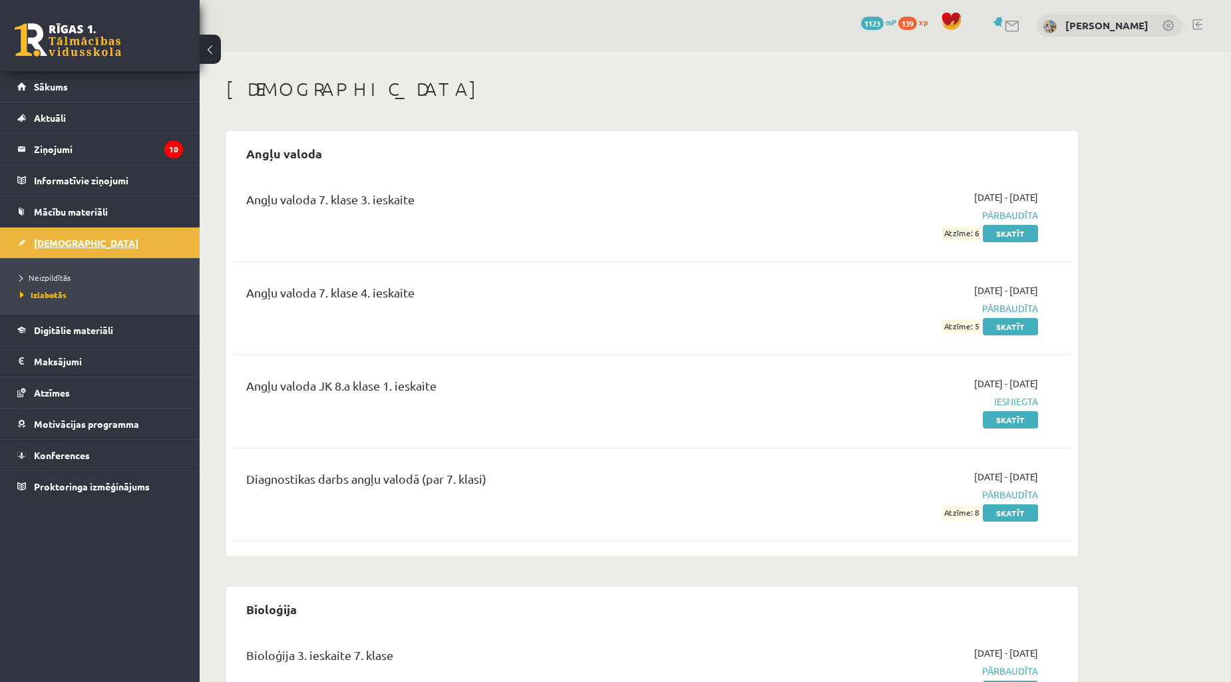
click at [112, 243] on link "[DEMOGRAPHIC_DATA]" at bounding box center [100, 243] width 166 height 31
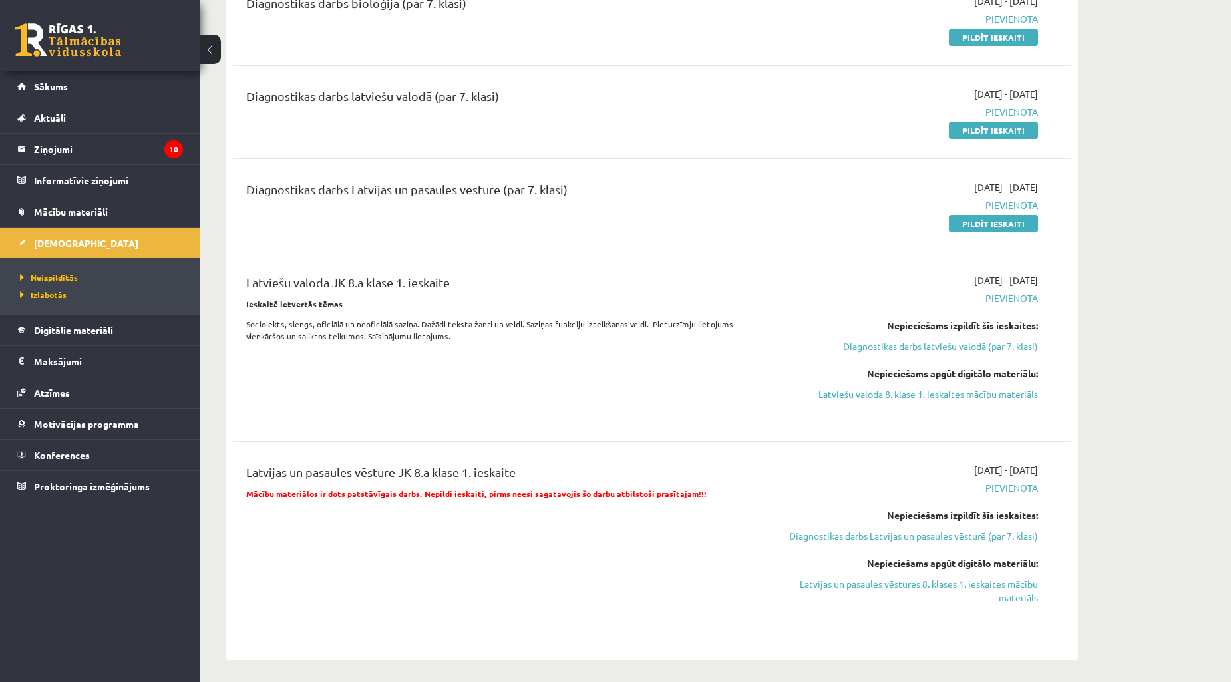
scroll to position [246, 0]
